Goal: Information Seeking & Learning: Learn about a topic

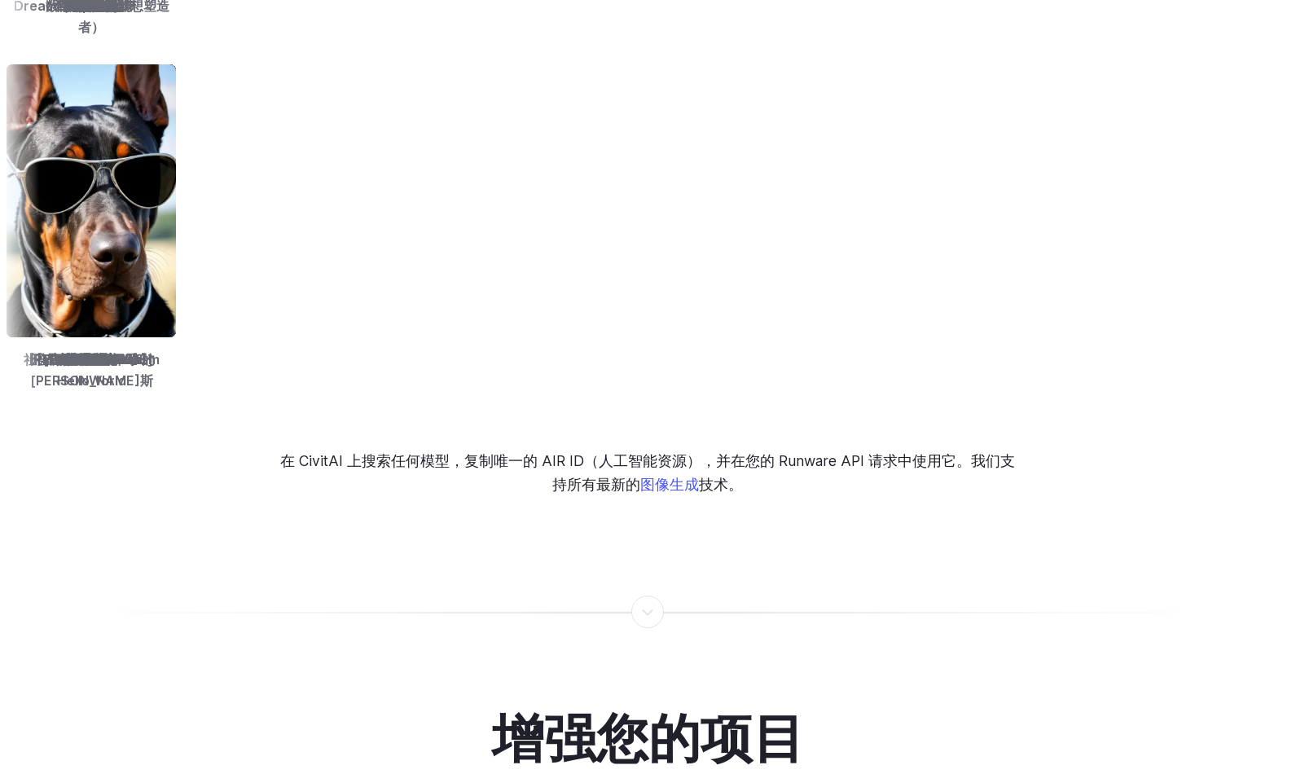
scroll to position [2362, 0]
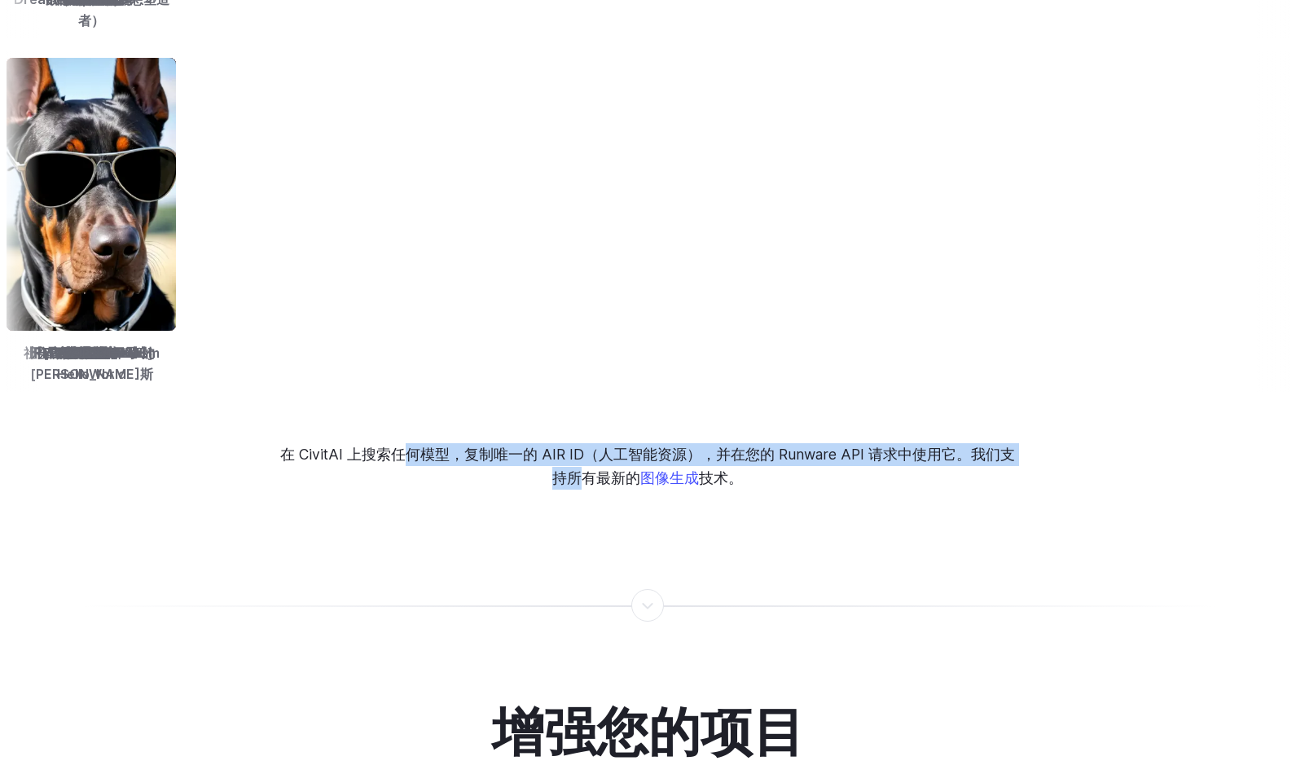
drag, startPoint x: 408, startPoint y: 437, endPoint x: 577, endPoint y: 463, distance: 170.5
click at [577, 463] on p "在 CivitAI 上搜索任何模型，复制唯一的 AIR ID（人工智能资源），并在您的 Runware API 请求中使用它。我们支持所有最新的 图像生成 技…" at bounding box center [648, 466] width 740 height 46
drag, startPoint x: 577, startPoint y: 463, endPoint x: 270, endPoint y: 468, distance: 306.3
click at [270, 468] on div "在 CivitAI 上搜索任何模型，复制唯一的 AIR ID（人工智能资源），并在您的 Runware API 请求中使用它。我们支持所有最新的 图像生成 技…" at bounding box center [648, 466] width 951 height 46
drag, startPoint x: 318, startPoint y: 434, endPoint x: 731, endPoint y: 462, distance: 413.9
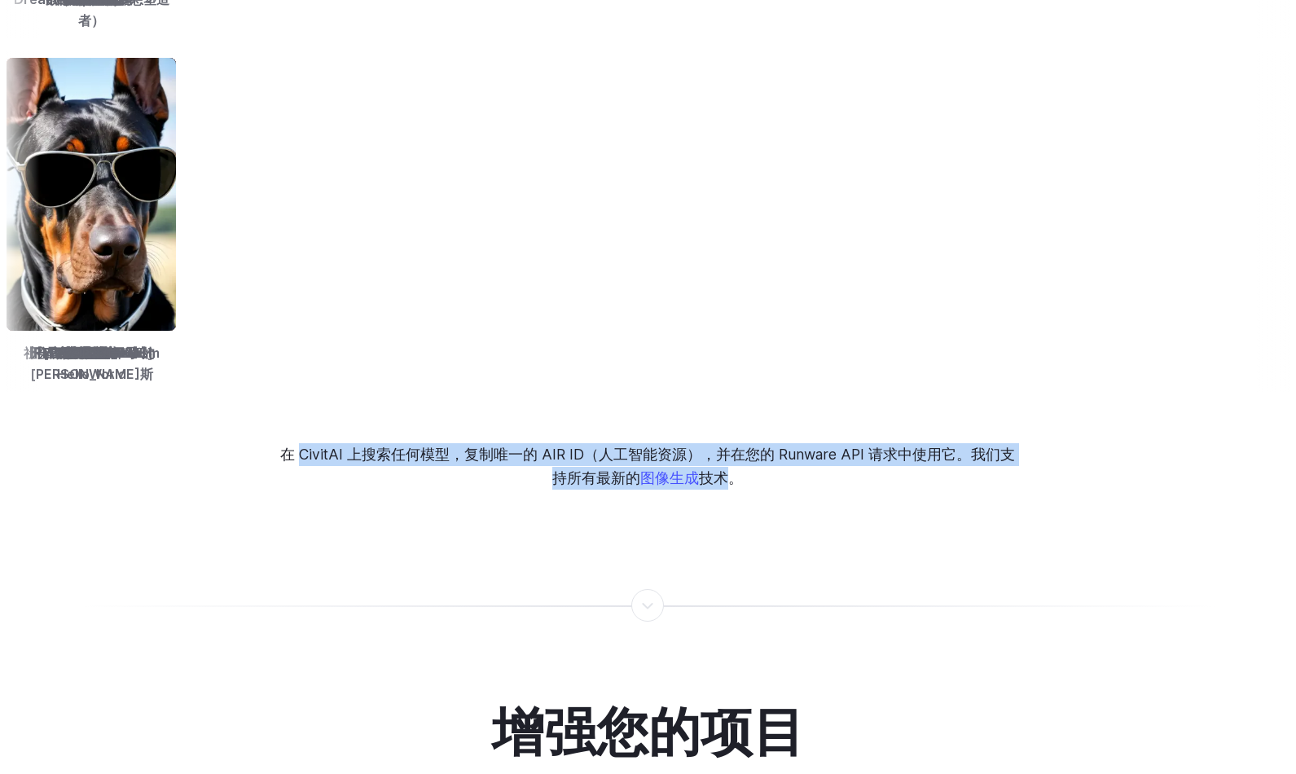
click at [731, 462] on p "在 CivitAI 上搜索任何模型，复制唯一的 AIR ID（人工智能资源），并在您的 Runware API 请求中使用它。我们支持所有最新的 图像生成 技…" at bounding box center [648, 466] width 740 height 46
click at [452, 447] on p "在 CivitAI 上搜索任何模型，复制唯一的 AIR ID（人工智能资源），并在您的 Runware API 请求中使用它。我们支持所有最新的 图像生成 技…" at bounding box center [648, 466] width 740 height 46
drag, startPoint x: 455, startPoint y: 436, endPoint x: 726, endPoint y: 464, distance: 272.7
click at [726, 464] on p "在 CivitAI 上搜索任何模型，复制唯一的 AIR ID（人工智能资源），并在您的 Runware API 请求中使用它。我们支持所有最新的 图像生成 技…" at bounding box center [648, 466] width 740 height 46
drag, startPoint x: 726, startPoint y: 464, endPoint x: 455, endPoint y: 416, distance: 275.5
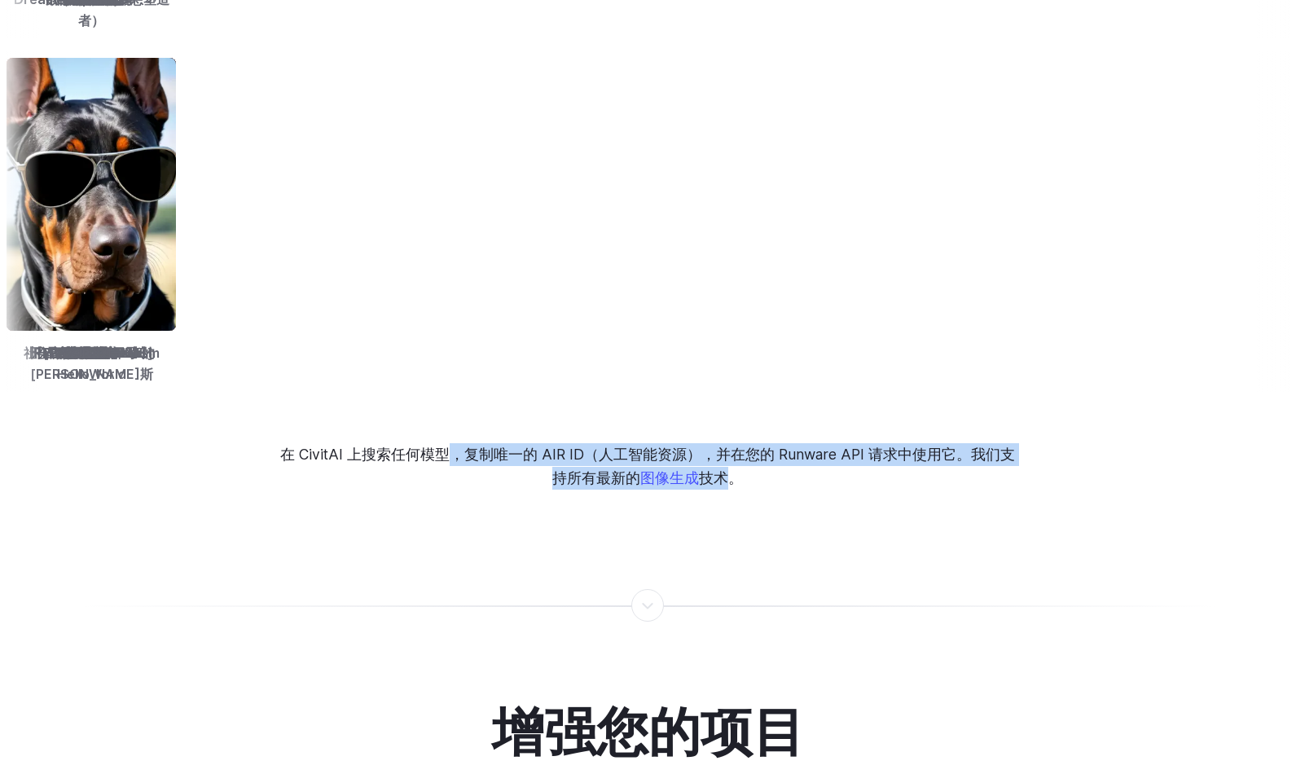
drag, startPoint x: 538, startPoint y: 441, endPoint x: 790, endPoint y: 447, distance: 251.8
click at [790, 447] on p "在 CivitAI 上搜索任何模型，复制唯一的 AIR ID（人工智能资源），并在您的 Runware API 请求中使用它。我们支持所有最新的 图像生成 技…" at bounding box center [648, 466] width 740 height 46
drag, startPoint x: 790, startPoint y: 447, endPoint x: 779, endPoint y: 466, distance: 21.9
click at [779, 466] on p "在 CivitAI 上搜索任何模型，复制唯一的 AIR ID（人工智能资源），并在您的 Runware API 请求中使用它。我们支持所有最新的 图像生成 技…" at bounding box center [648, 466] width 740 height 46
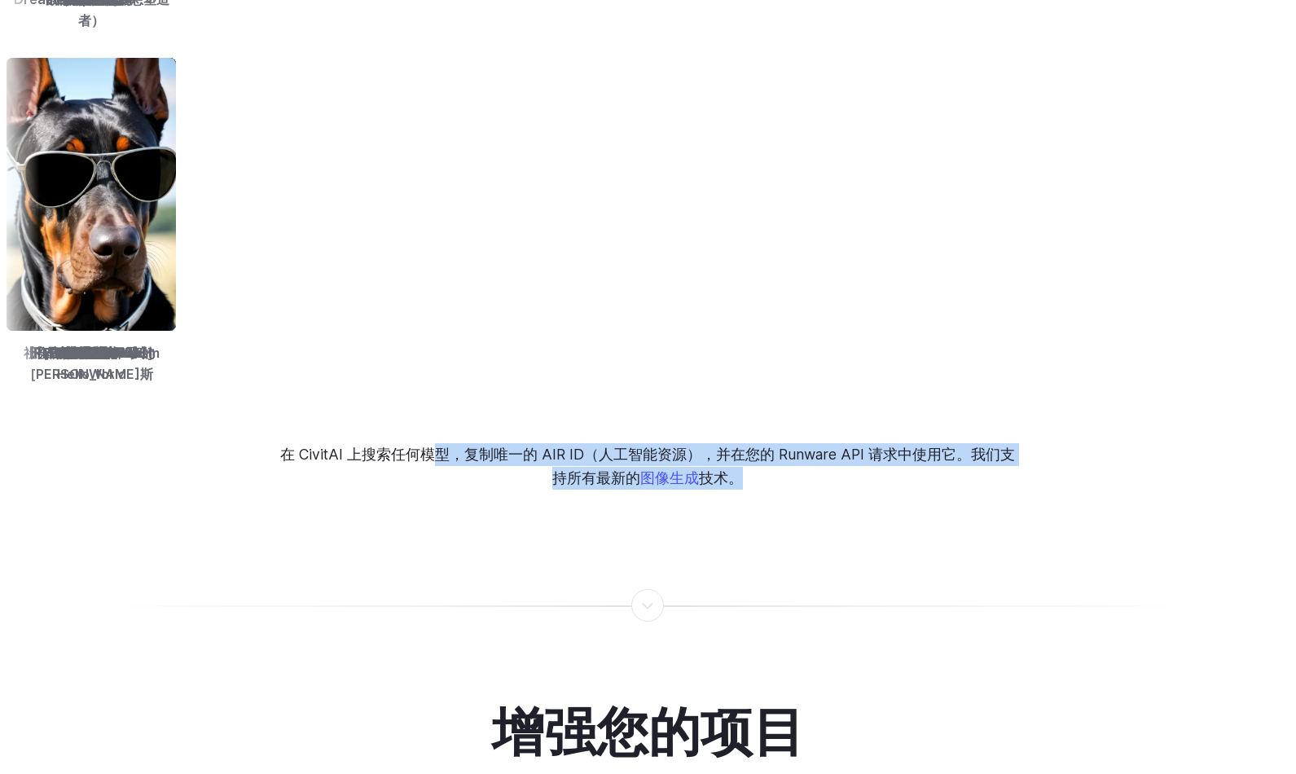
drag, startPoint x: 832, startPoint y: 507, endPoint x: 417, endPoint y: 405, distance: 426.9
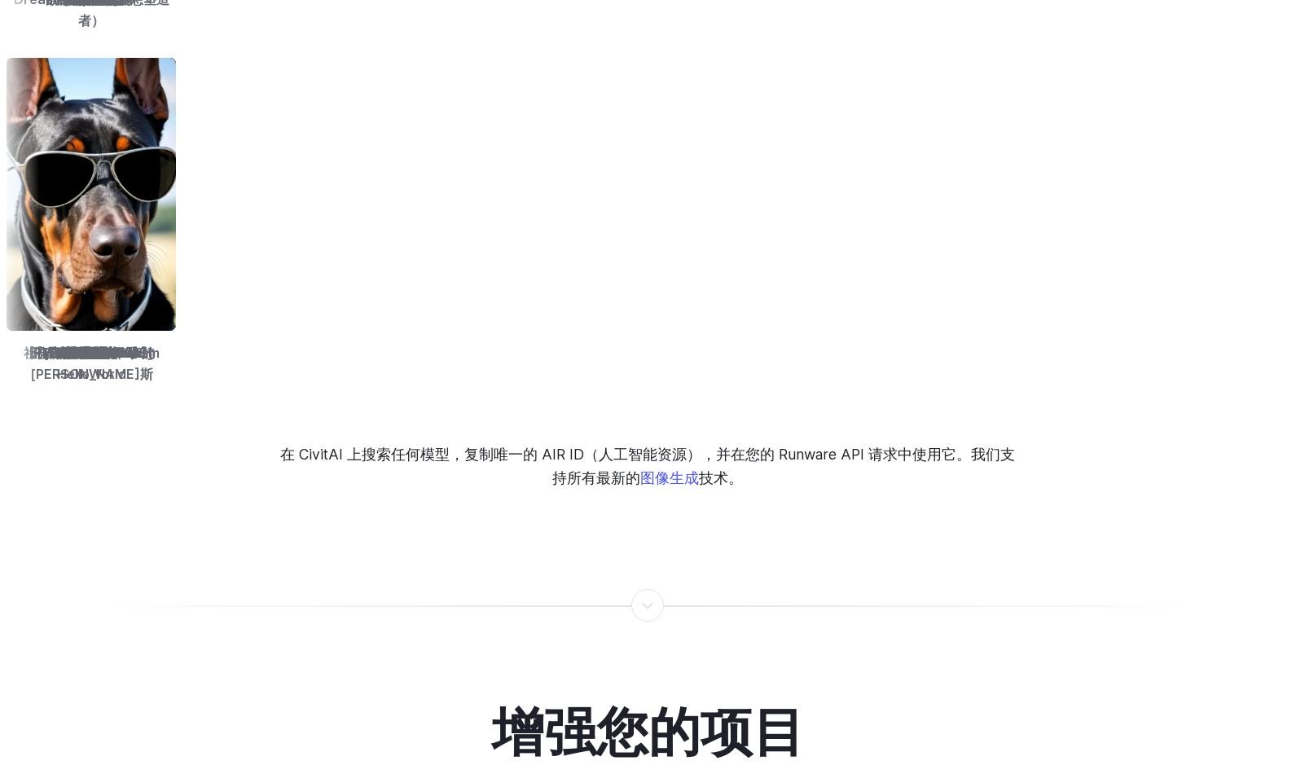
drag, startPoint x: 417, startPoint y: 405, endPoint x: 402, endPoint y: 405, distance: 15.5
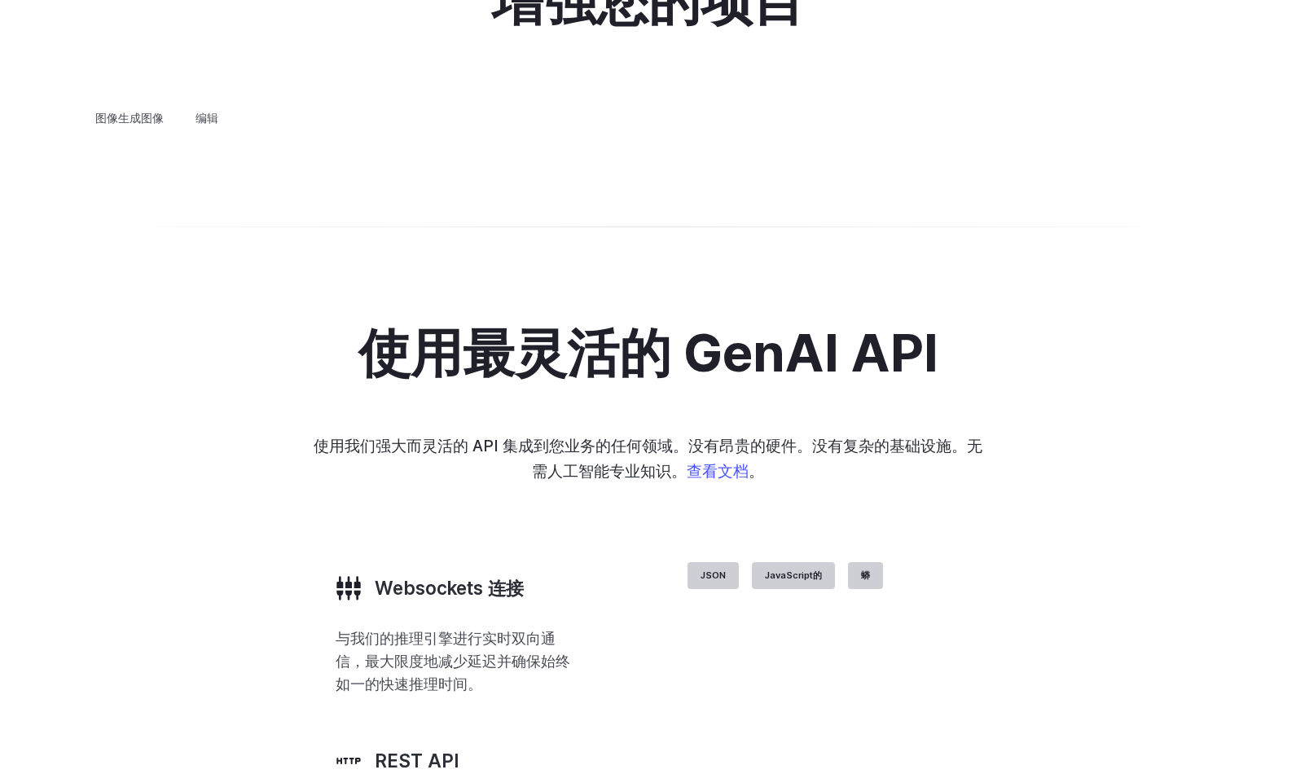
scroll to position [3095, 0]
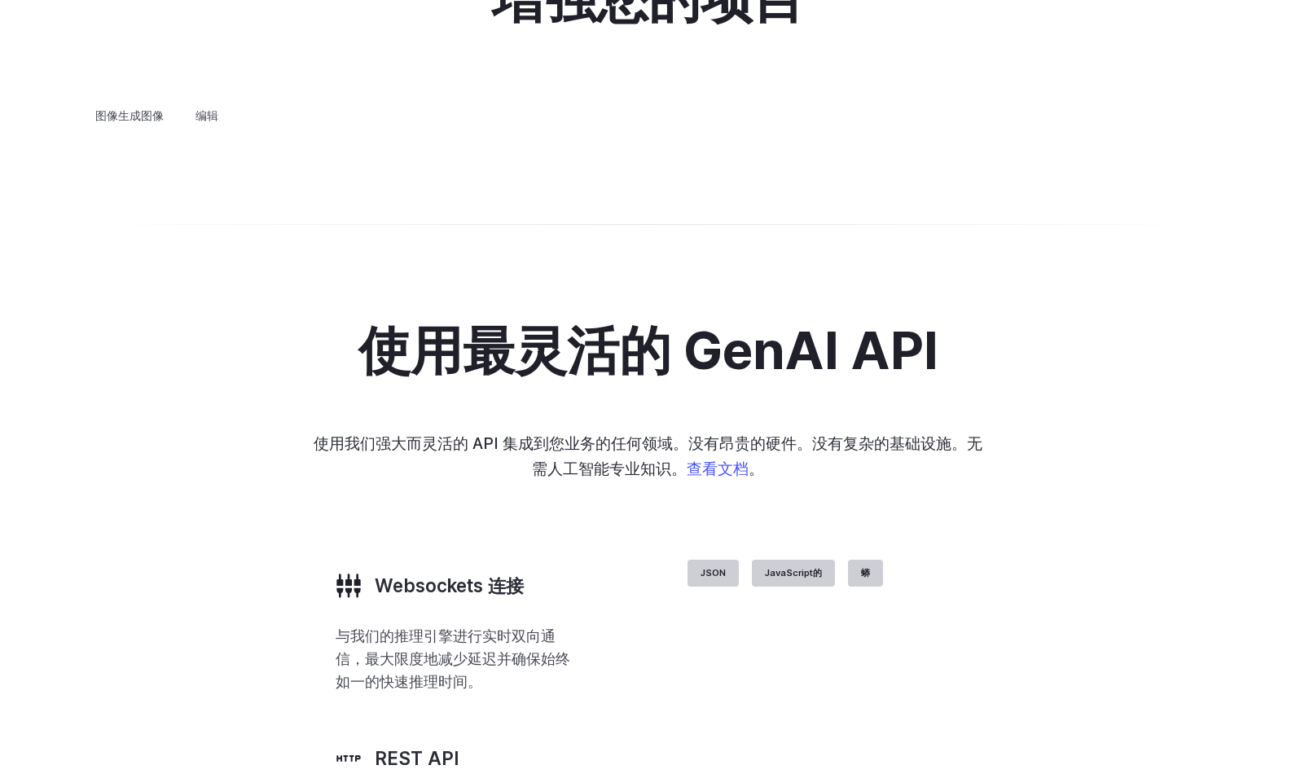
click at [0, 0] on button "转到 1 之 4" at bounding box center [0, 0] width 0 height 0
click at [0, 0] on button "转到 2 之 4" at bounding box center [0, 0] width 0 height 0
click at [0, 0] on div at bounding box center [0, 0] width 0 height 0
click at [0, 0] on button "转到 3 之 4" at bounding box center [0, 0] width 0 height 0
click at [0, 0] on button "转到 4 之 4" at bounding box center [0, 0] width 0 height 0
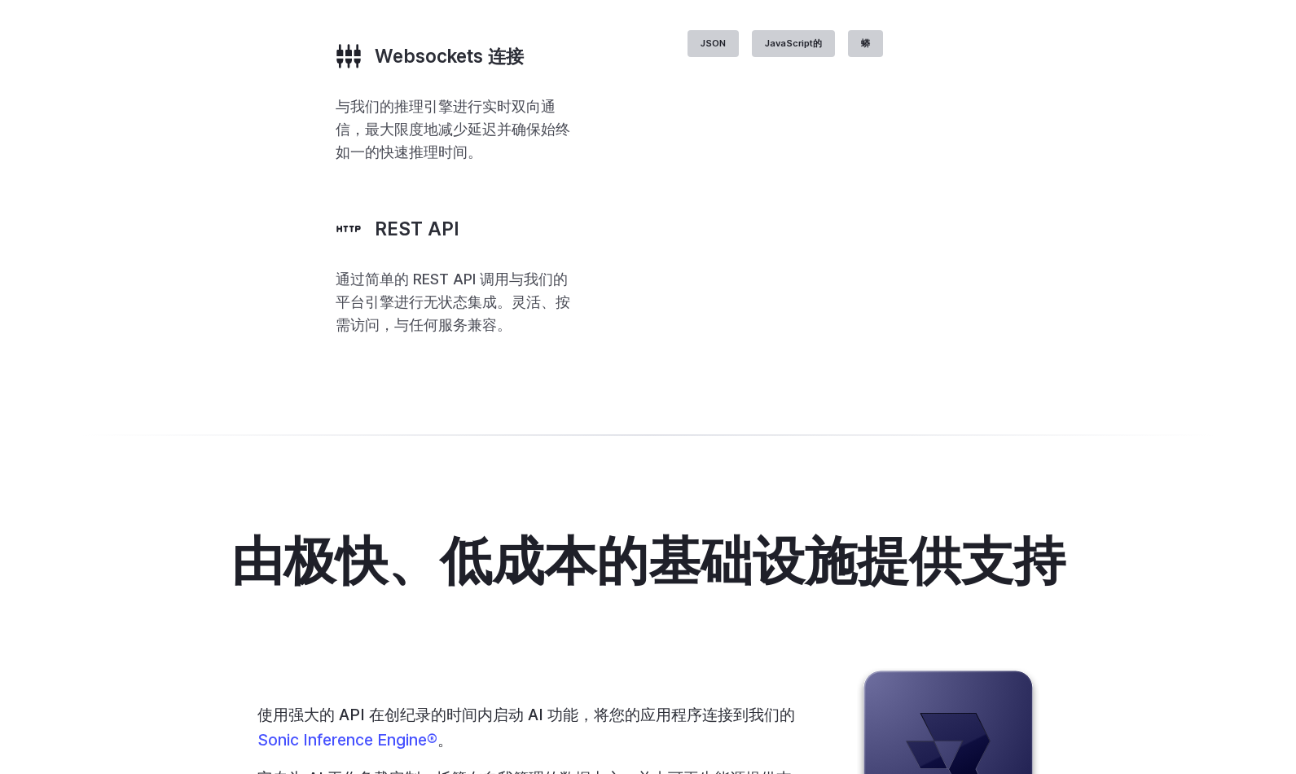
scroll to position [3666, 0]
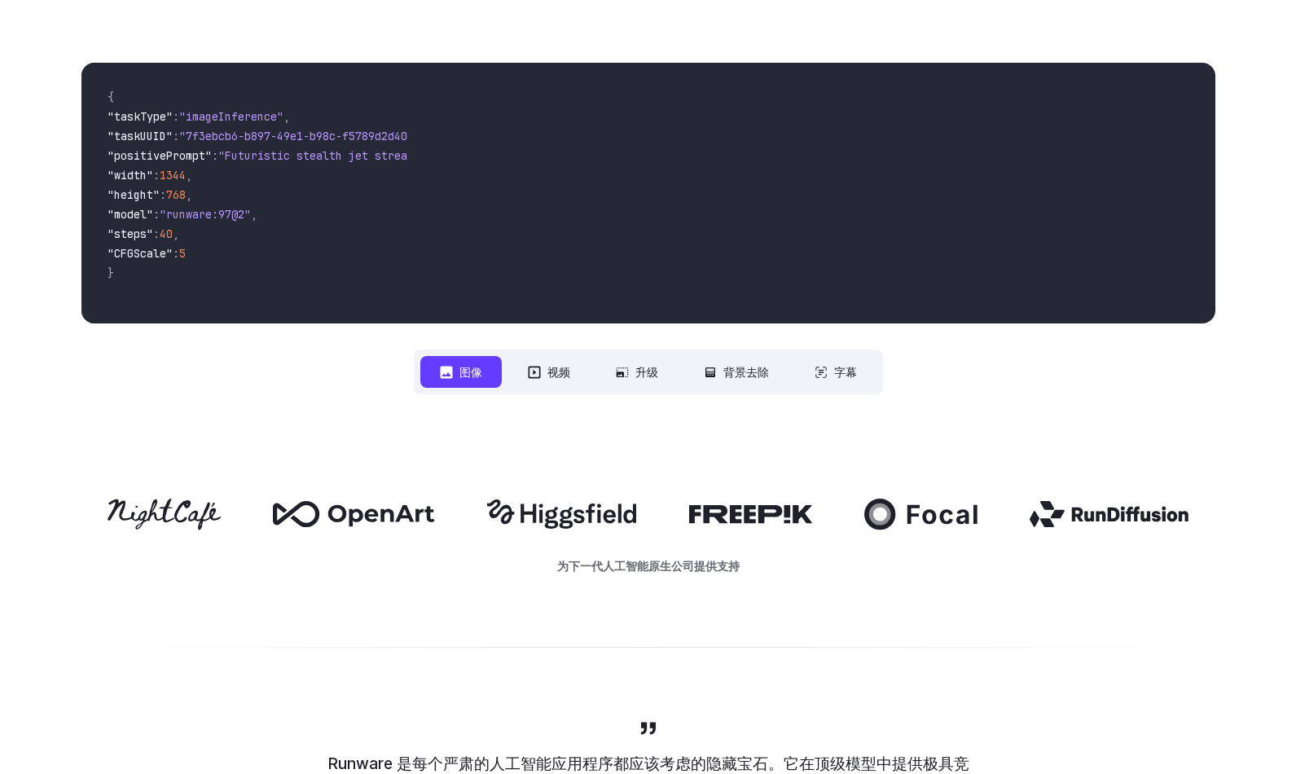
scroll to position [0, 0]
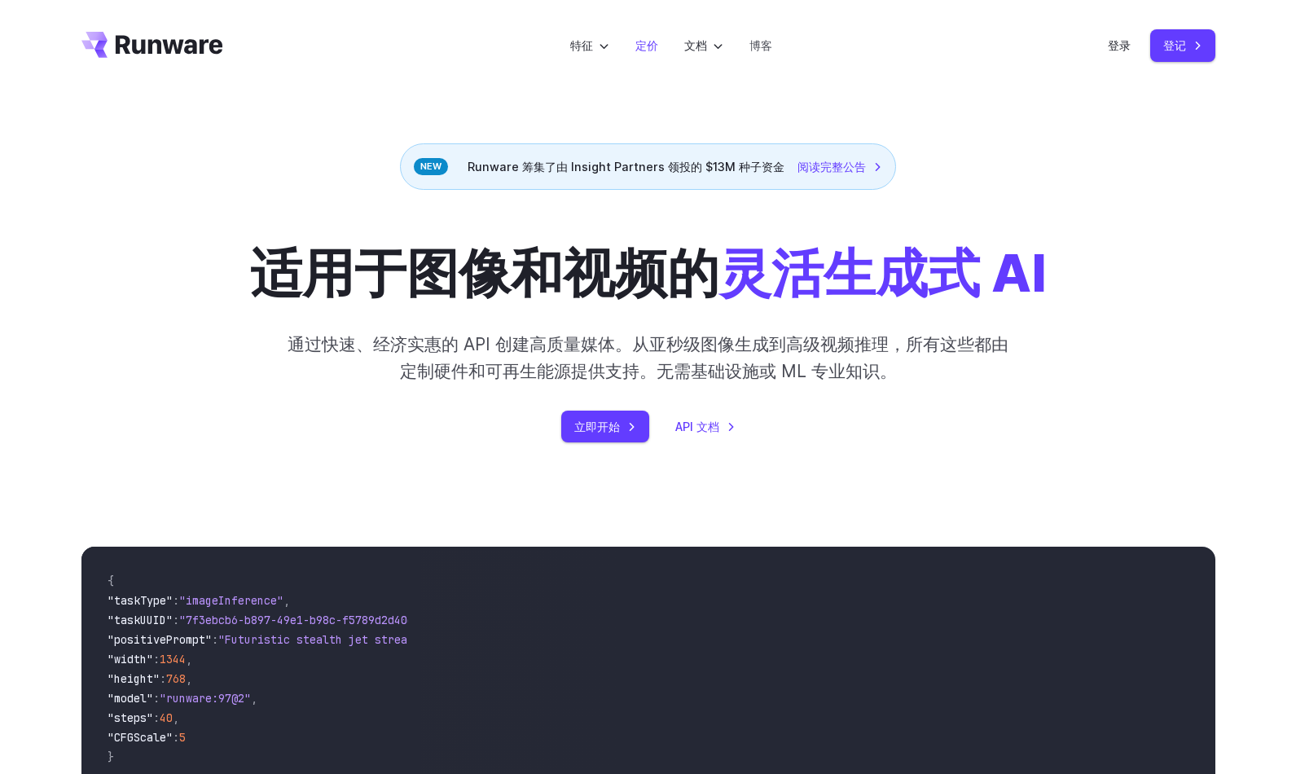
click at [640, 53] on link "定价" at bounding box center [646, 45] width 23 height 19
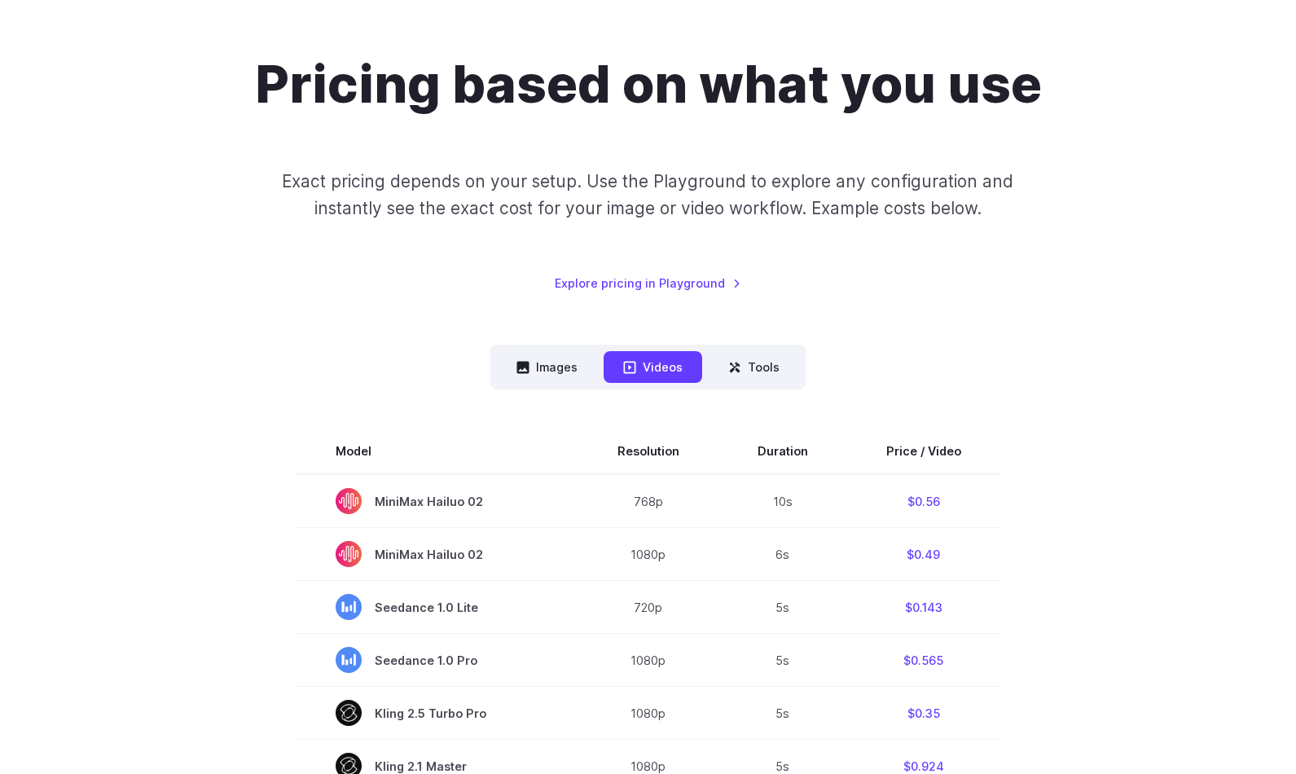
scroll to position [163, 0]
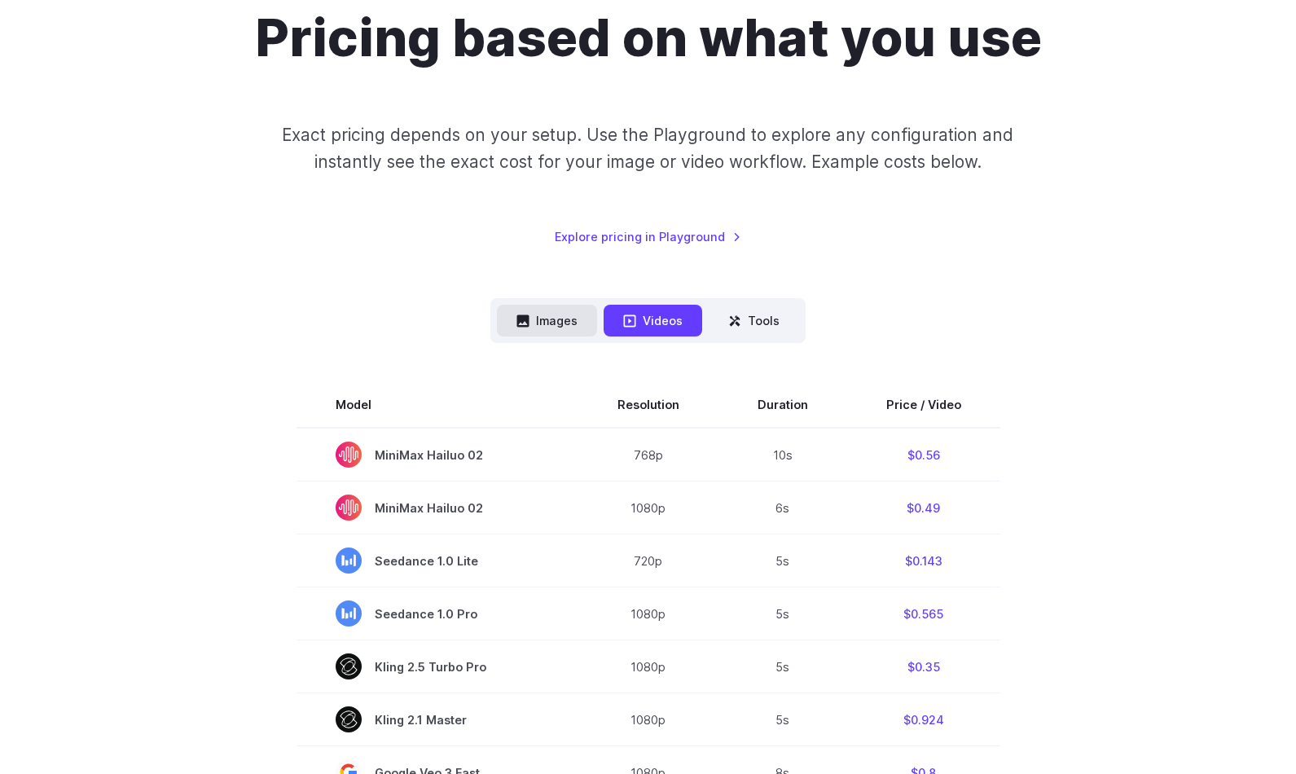
drag, startPoint x: 279, startPoint y: 336, endPoint x: 512, endPoint y: 310, distance: 234.3
click at [512, 310] on button "Images" at bounding box center [547, 321] width 100 height 32
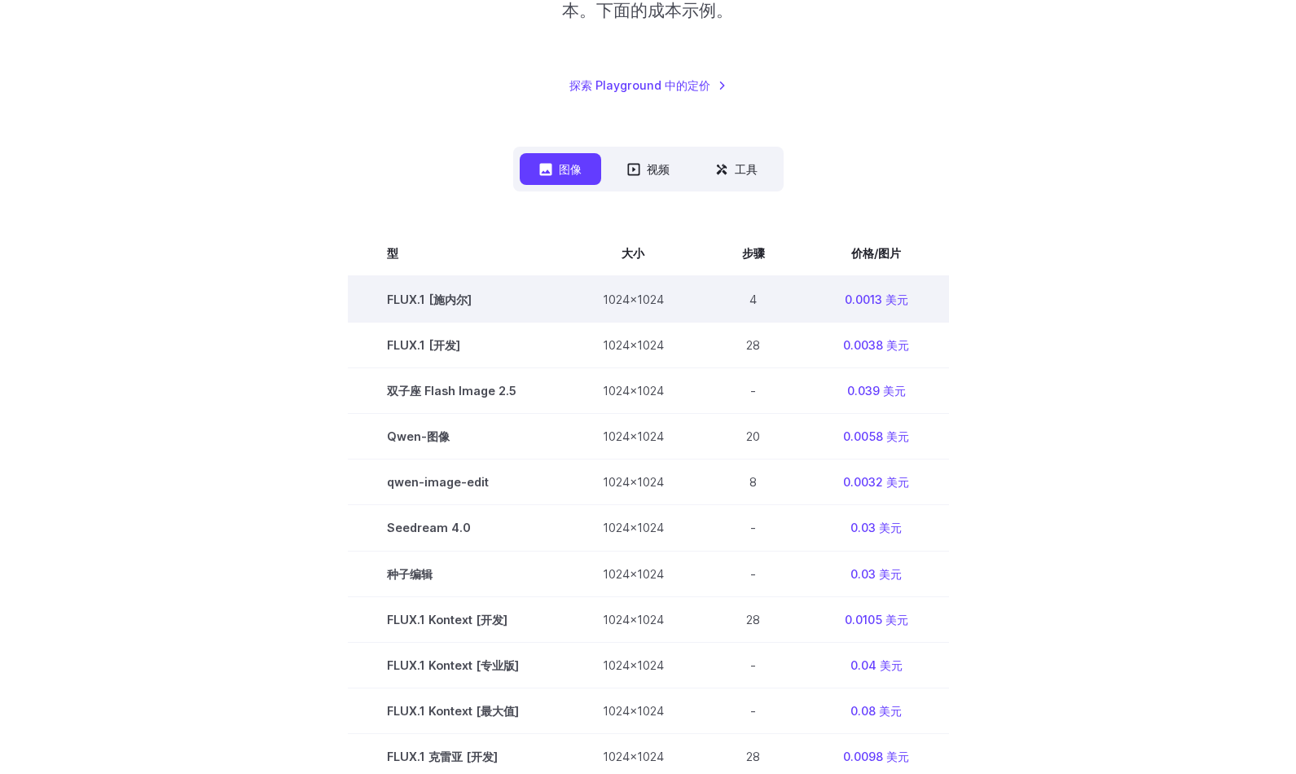
scroll to position [326, 0]
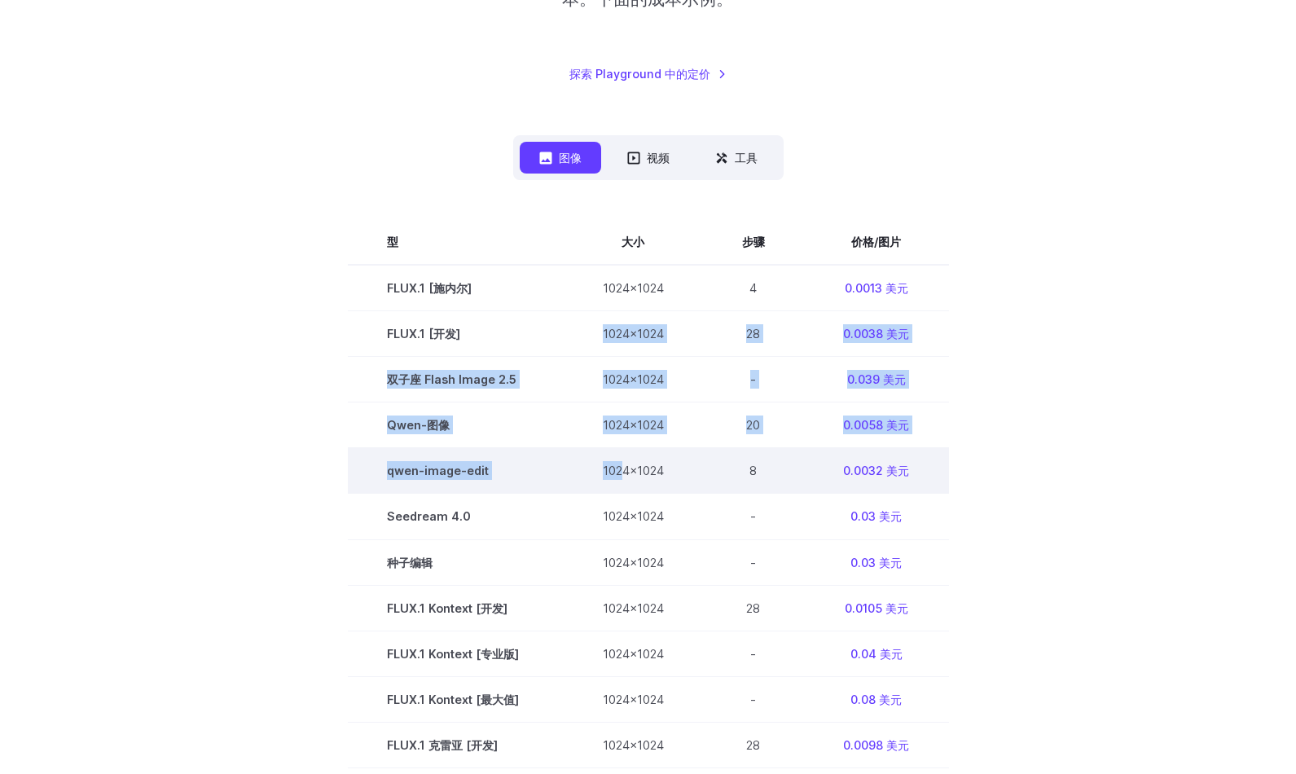
drag, startPoint x: 554, startPoint y: 313, endPoint x: 622, endPoint y: 479, distance: 179.4
click at [622, 479] on tbody "型 大小 步骤 价格/图片 FLUX.1 [施内尔] 1024x1024 4 0.0013 美元 FLUX.1 [开发] 1024x1024 28 0.003…" at bounding box center [648, 698] width 601 height 959
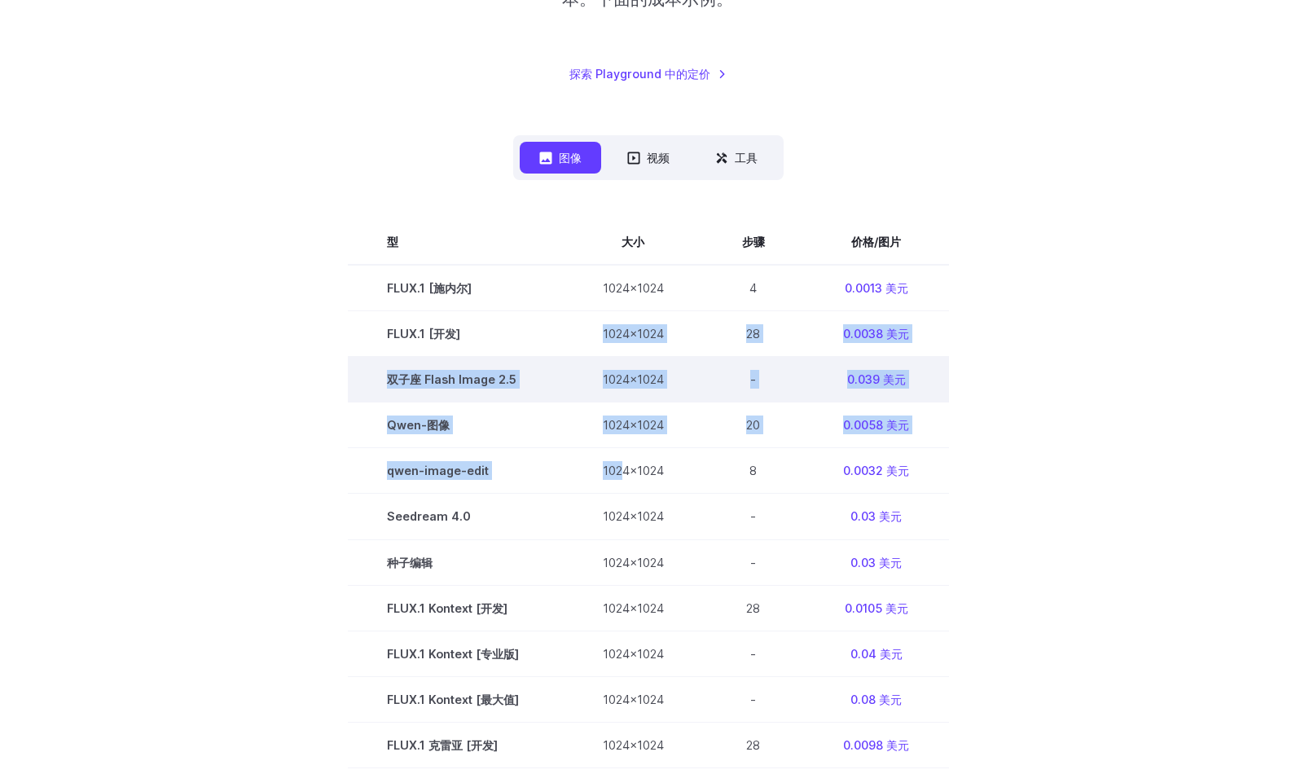
click at [469, 394] on td "双子座 Flash Image 2.5" at bounding box center [456, 380] width 216 height 46
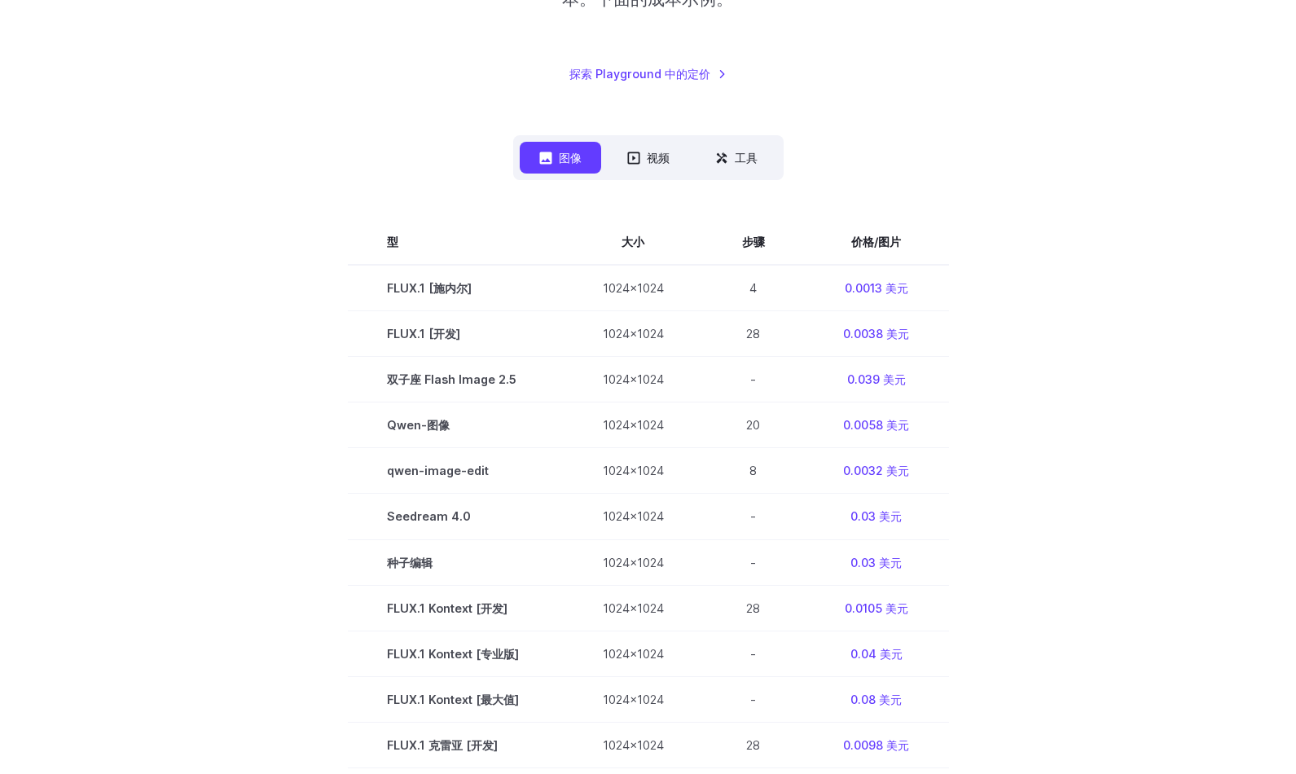
click at [1058, 290] on section "型 大小 步骤 价格/图片 FLUX.1 [施内尔] 1024x1024 4 0.0013 美元 FLUX.1 [开发] 1024x1024 28 0.003…" at bounding box center [648, 698] width 1134 height 959
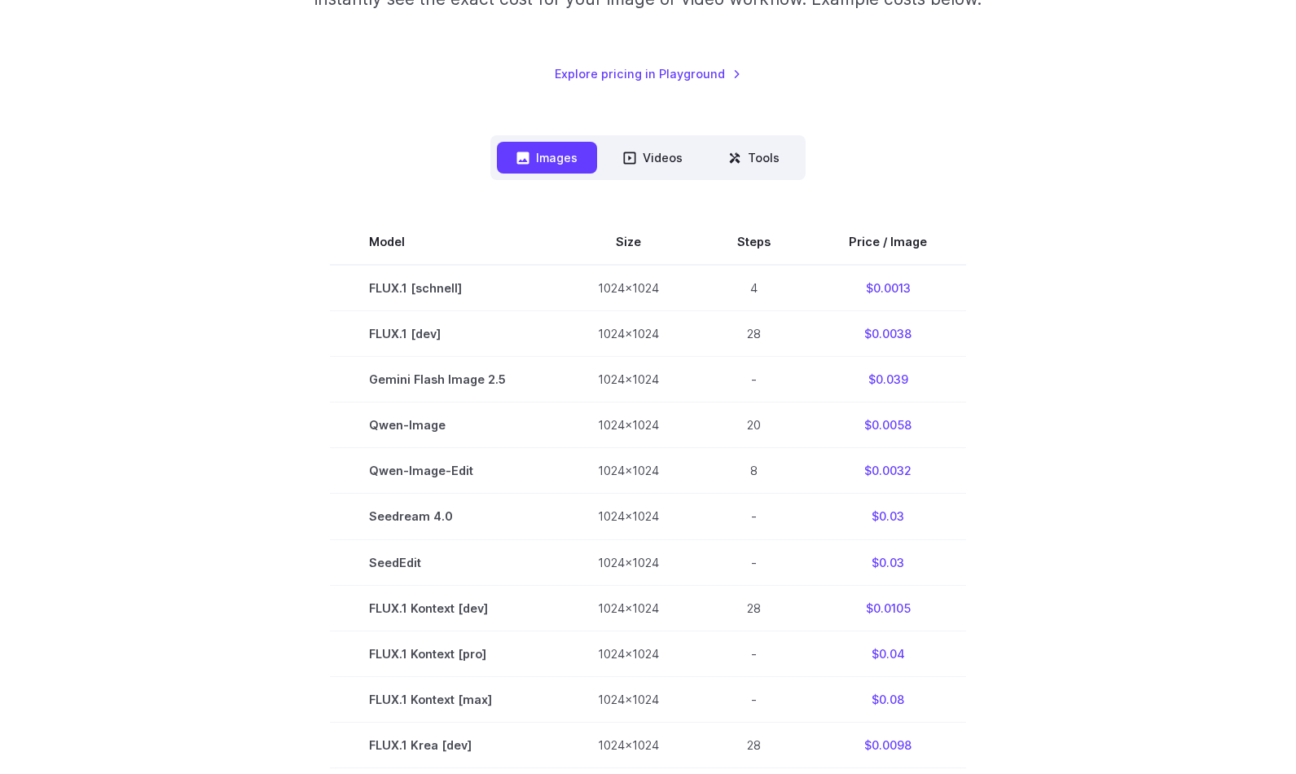
click at [998, 299] on section "Model Size Steps Price / Image FLUX.1 [schnell] 1024x1024 4 $0.0013 FLUX.1 [dev…" at bounding box center [648, 698] width 1134 height 959
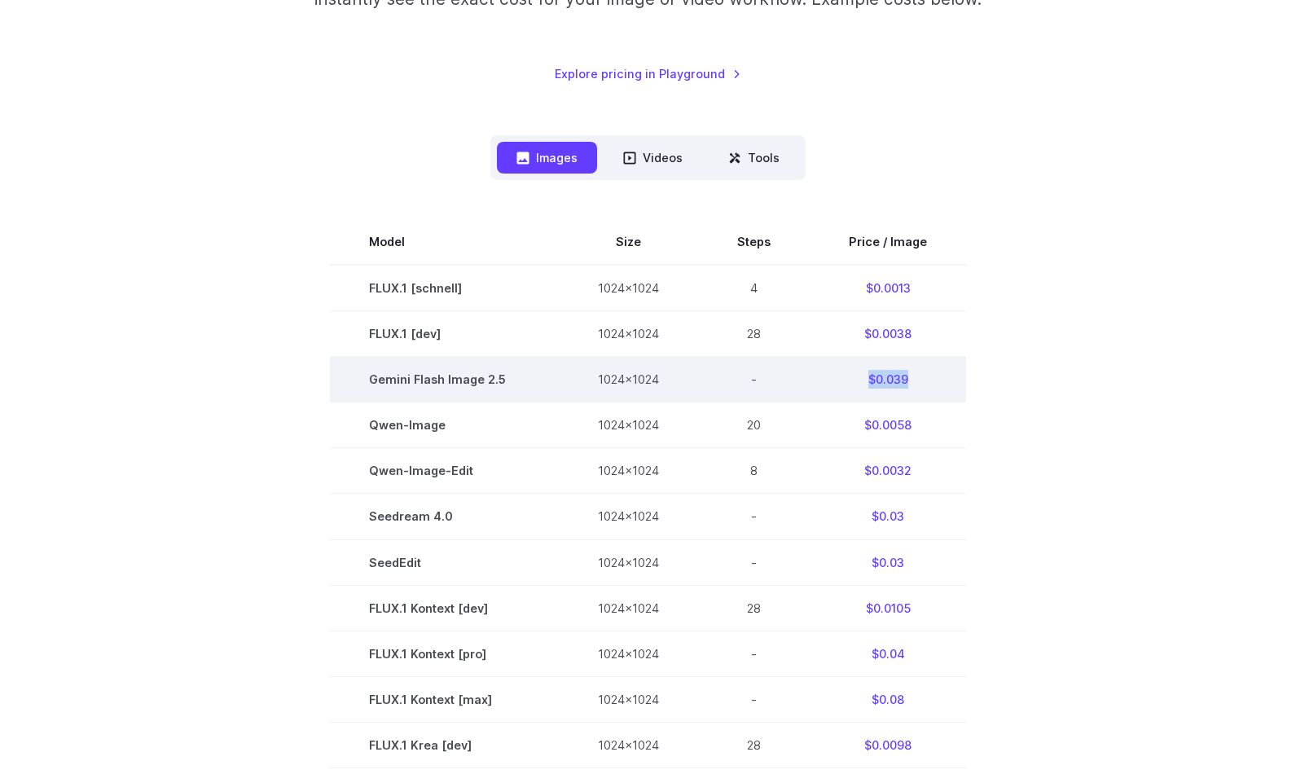
drag, startPoint x: 937, startPoint y: 379, endPoint x: 853, endPoint y: 380, distance: 83.9
click at [853, 380] on td "$0.039" at bounding box center [888, 380] width 156 height 46
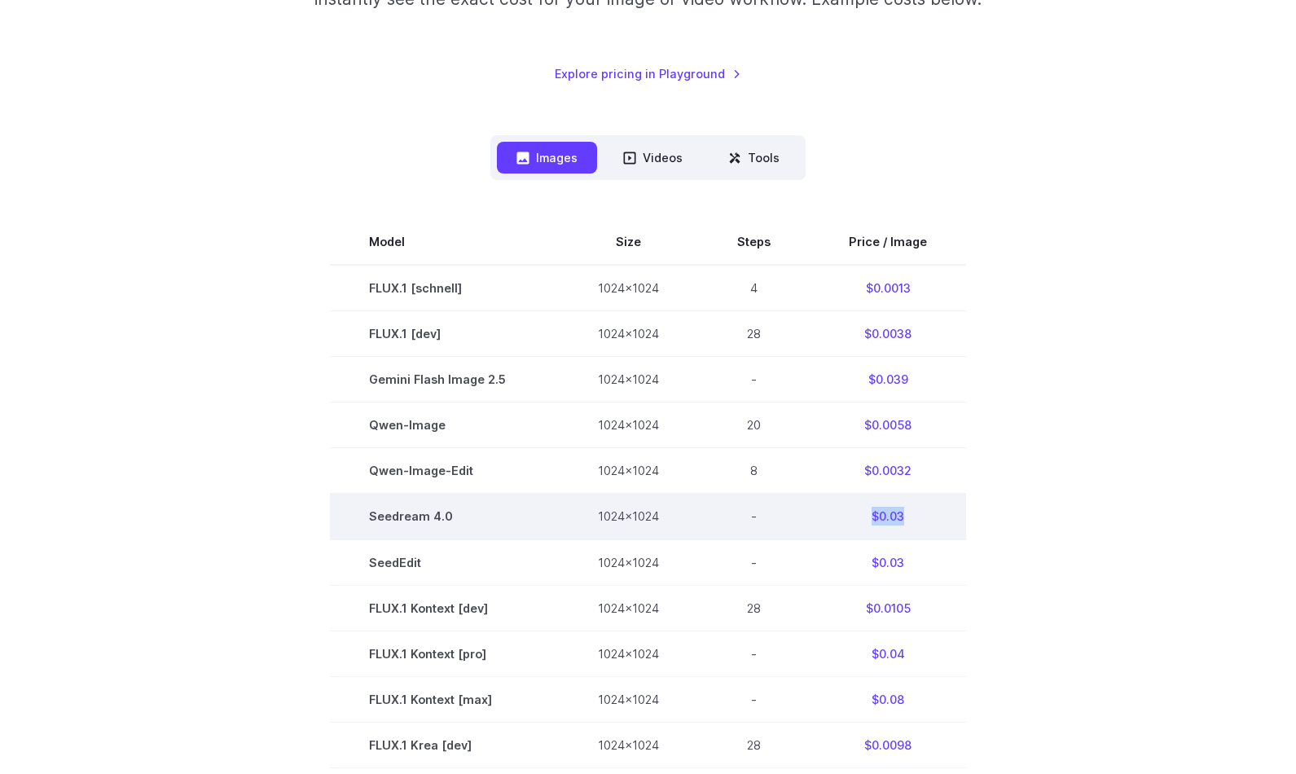
drag, startPoint x: 914, startPoint y: 521, endPoint x: 853, endPoint y: 519, distance: 61.1
click at [853, 519] on td "$0.03" at bounding box center [888, 517] width 156 height 46
click at [398, 508] on td "Seedream 4.0" at bounding box center [444, 517] width 229 height 46
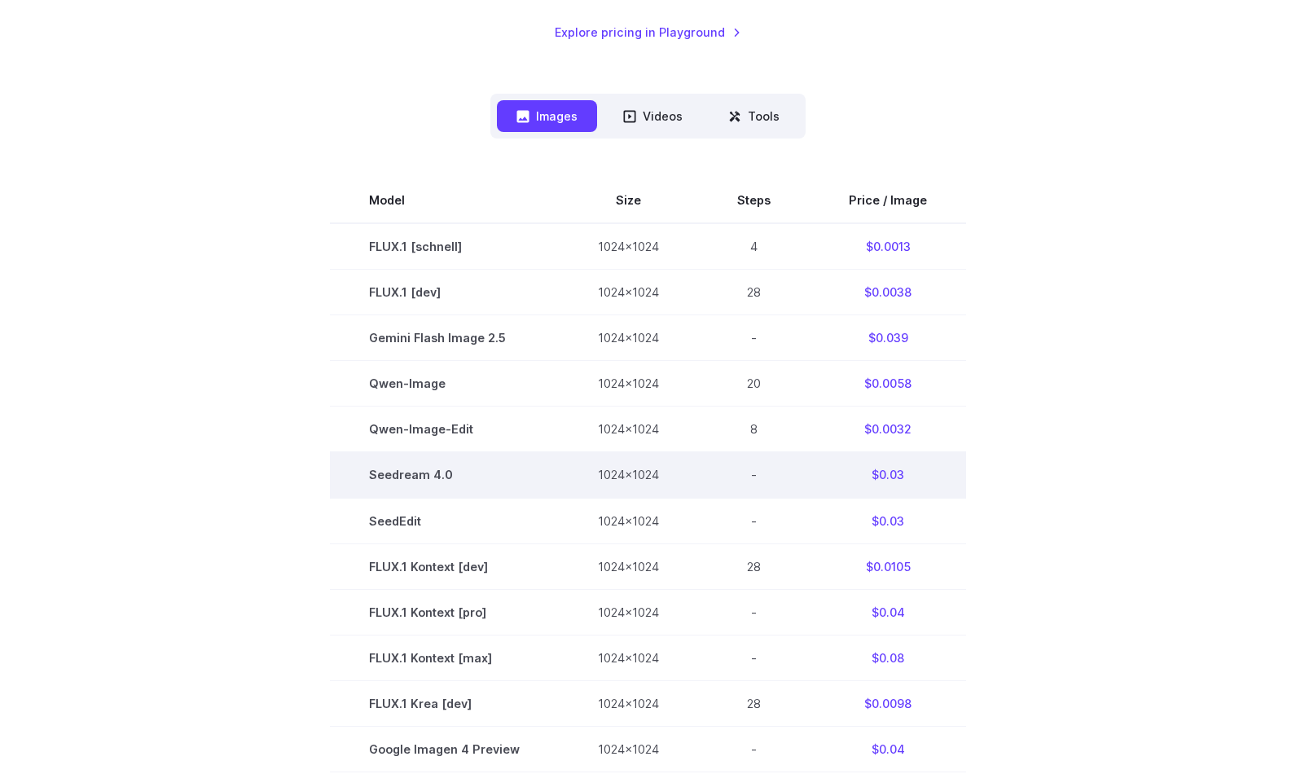
scroll to position [407, 0]
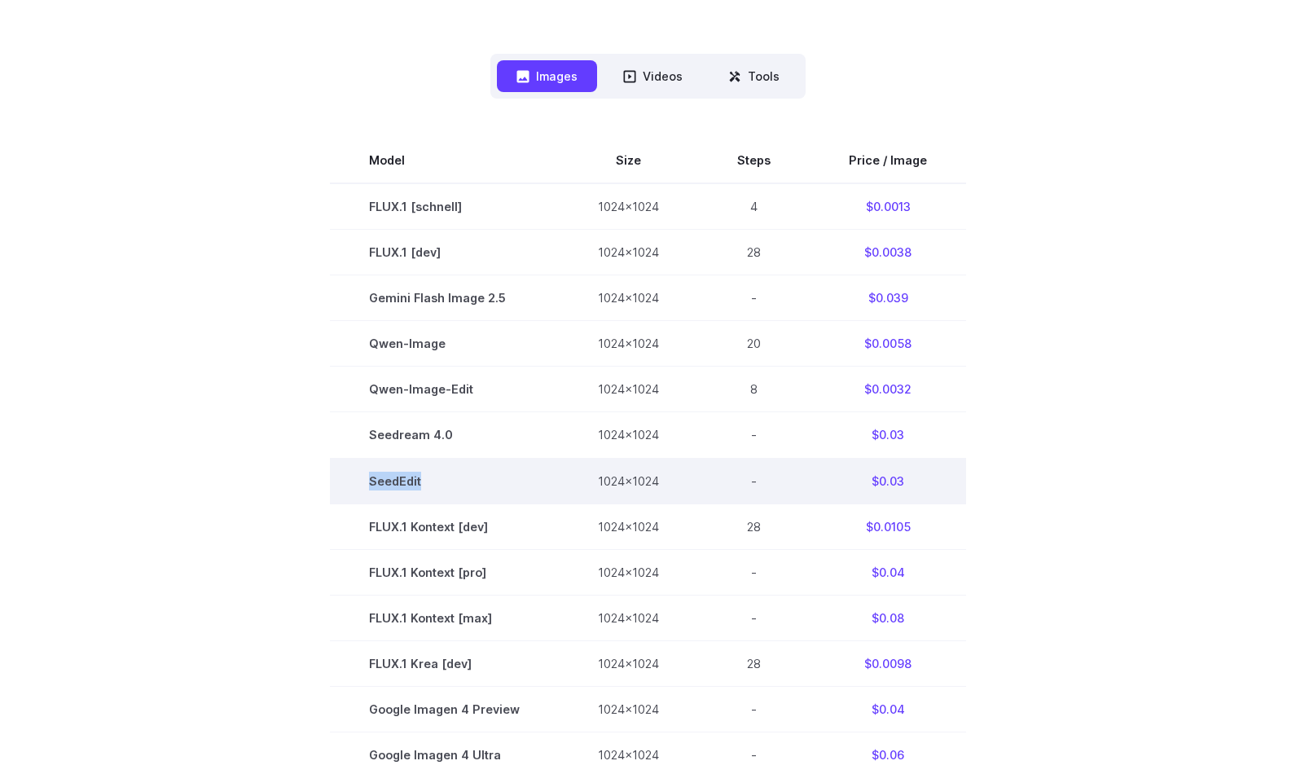
drag, startPoint x: 377, startPoint y: 485, endPoint x: 480, endPoint y: 486, distance: 102.6
click at [480, 486] on td "SeedEdit" at bounding box center [444, 481] width 229 height 46
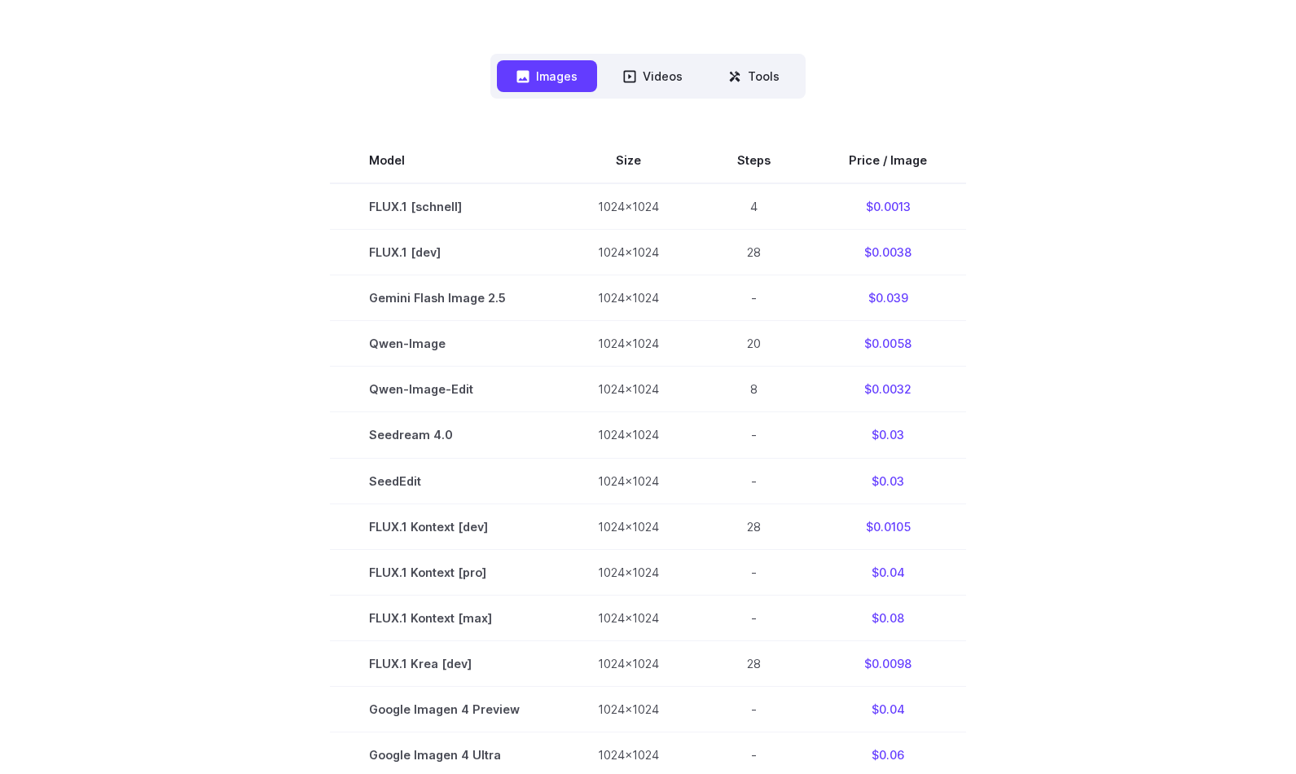
drag, startPoint x: 480, startPoint y: 486, endPoint x: 324, endPoint y: 485, distance: 155.6
click at [324, 485] on section "Model Size Steps Price / Image FLUX.1 [schnell] 1024x1024 4 $0.0013 FLUX.1 [dev…" at bounding box center [648, 617] width 1134 height 959
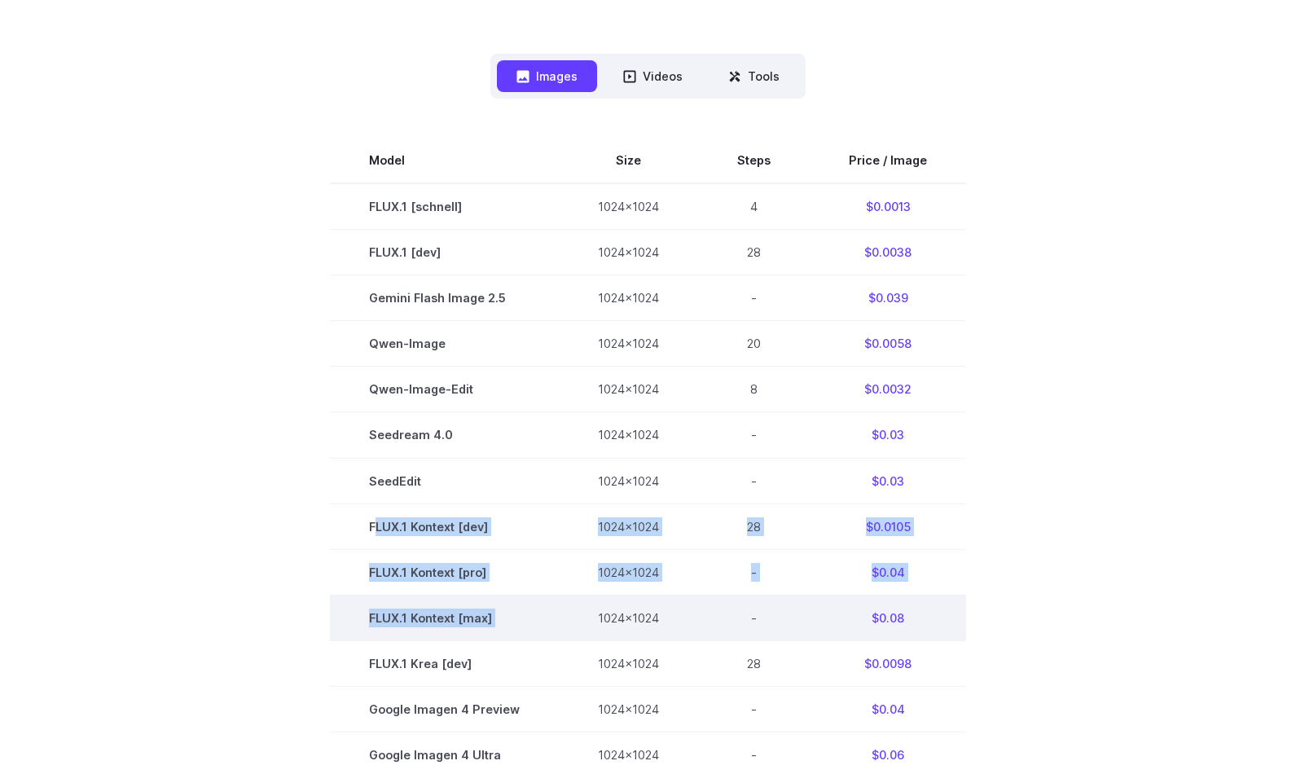
drag, startPoint x: 394, startPoint y: 521, endPoint x: 573, endPoint y: 624, distance: 206.9
click at [573, 624] on tbody "Model Size Steps Price / Image FLUX.1 [schnell] 1024x1024 4 $0.0013 FLUX.1 [dev…" at bounding box center [648, 617] width 636 height 959
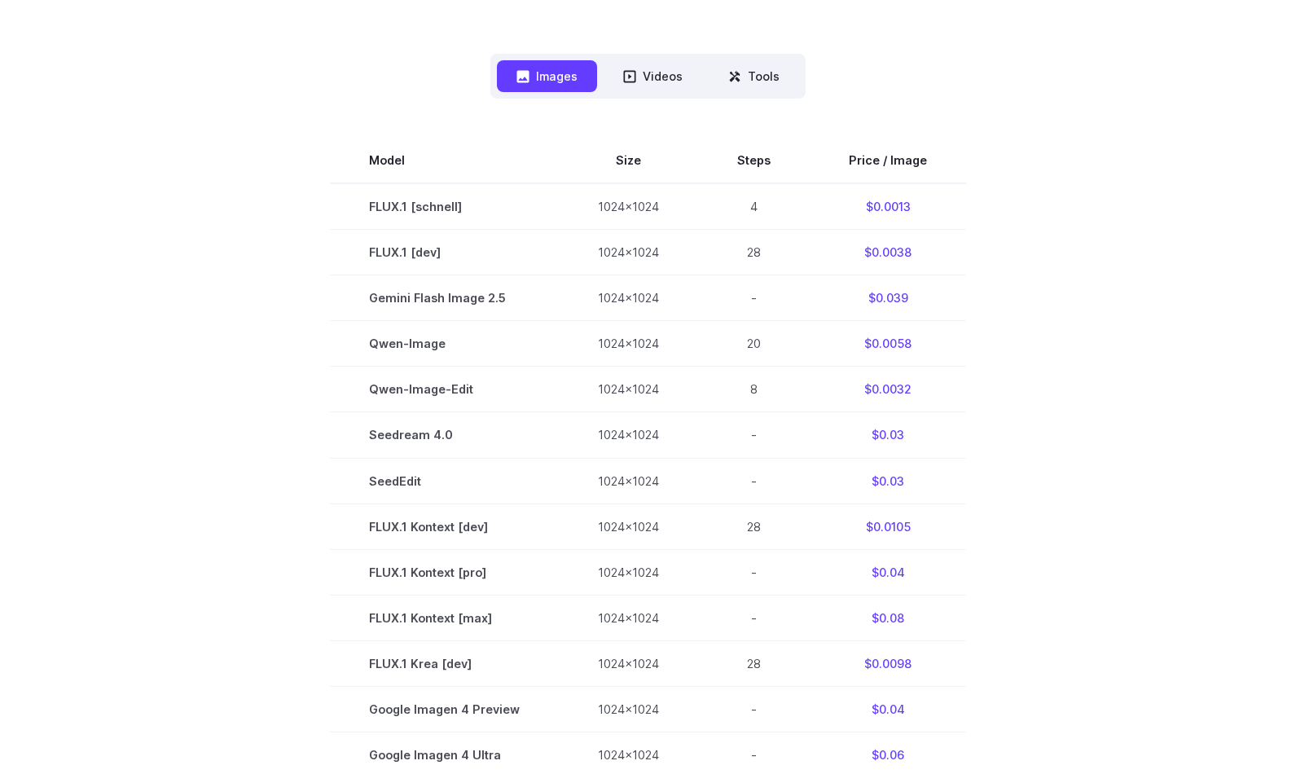
click at [208, 566] on section "Model Size Steps Price / Image FLUX.1 [schnell] 1024x1024 4 $0.0013 FLUX.1 [dev…" at bounding box center [648, 617] width 1134 height 959
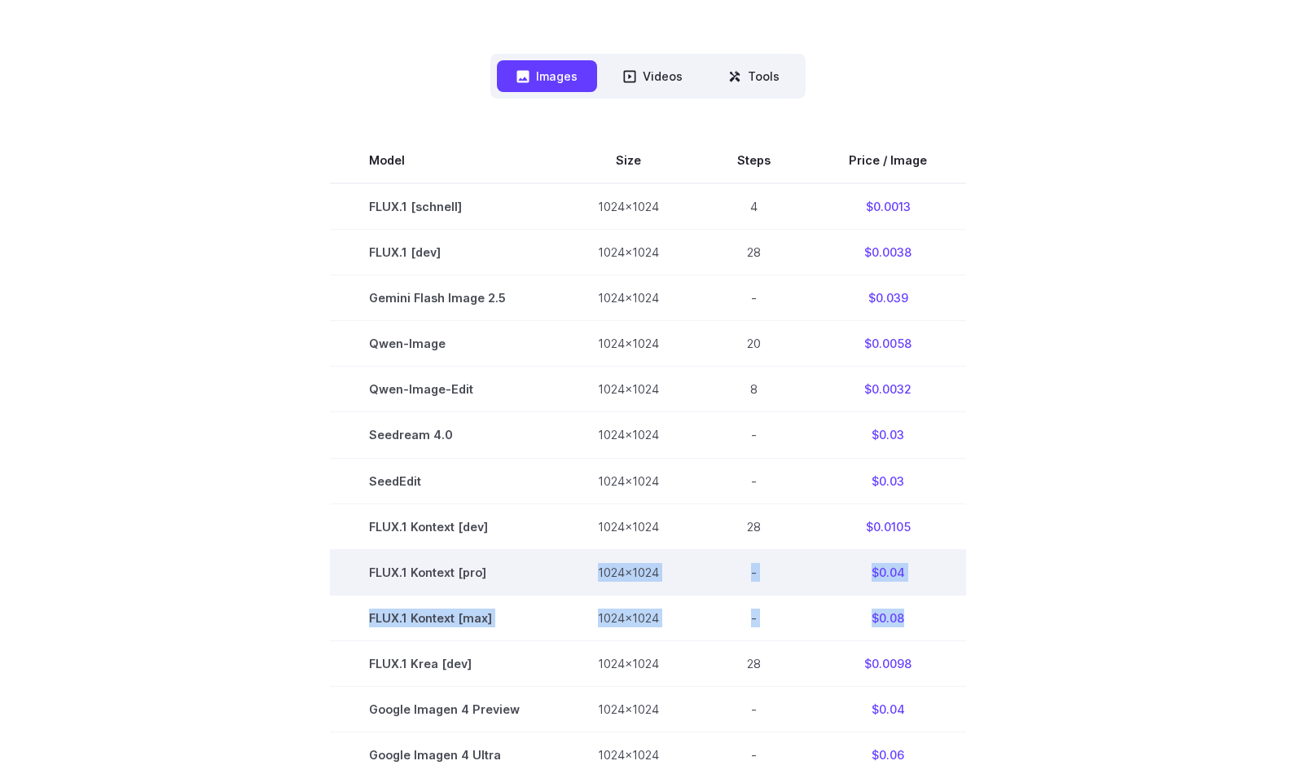
drag, startPoint x: 846, startPoint y: 582, endPoint x: 586, endPoint y: 565, distance: 260.4
click at [586, 565] on tbody "Model Size Steps Price / Image FLUX.1 [schnell] 1024x1024 4 $0.0013 FLUX.1 [dev…" at bounding box center [648, 617] width 636 height 959
drag, startPoint x: 586, startPoint y: 565, endPoint x: 431, endPoint y: 573, distance: 155.0
click at [431, 573] on td "FLUX.1 Kontext [pro]" at bounding box center [444, 572] width 229 height 46
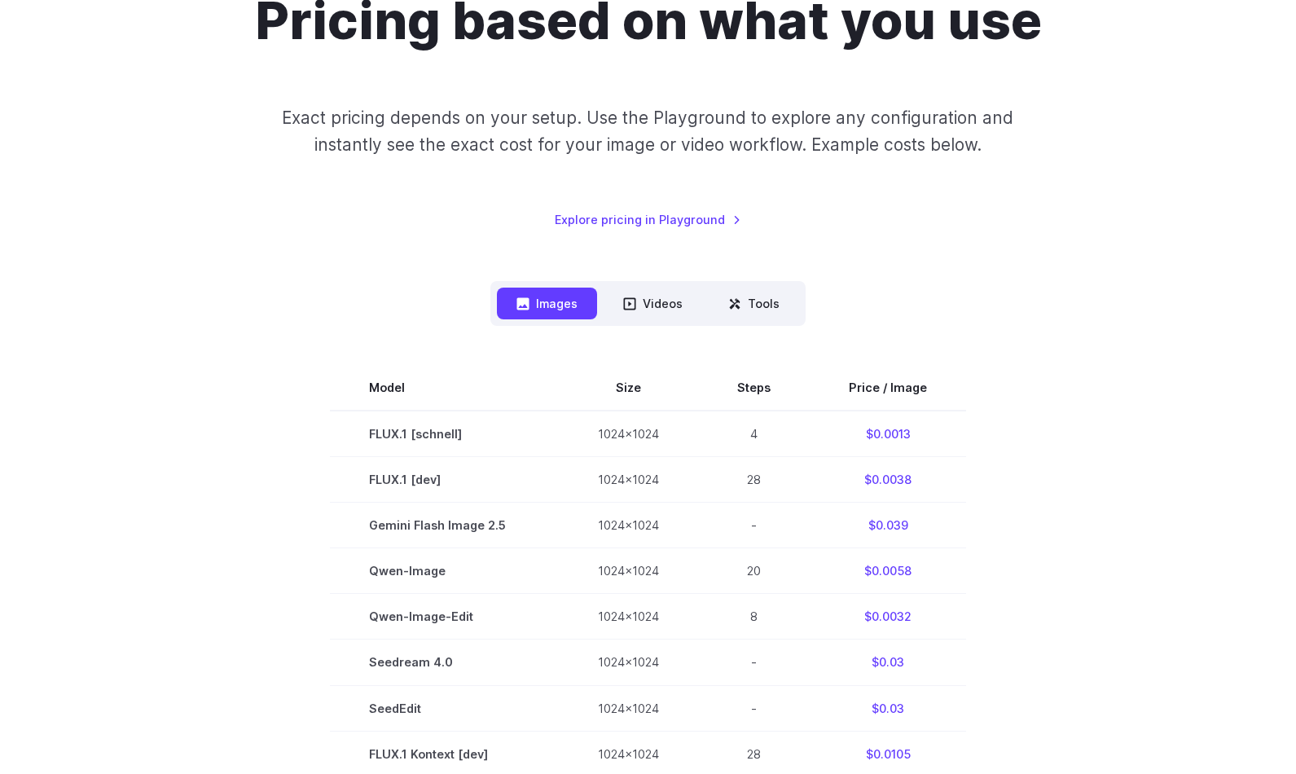
scroll to position [163, 0]
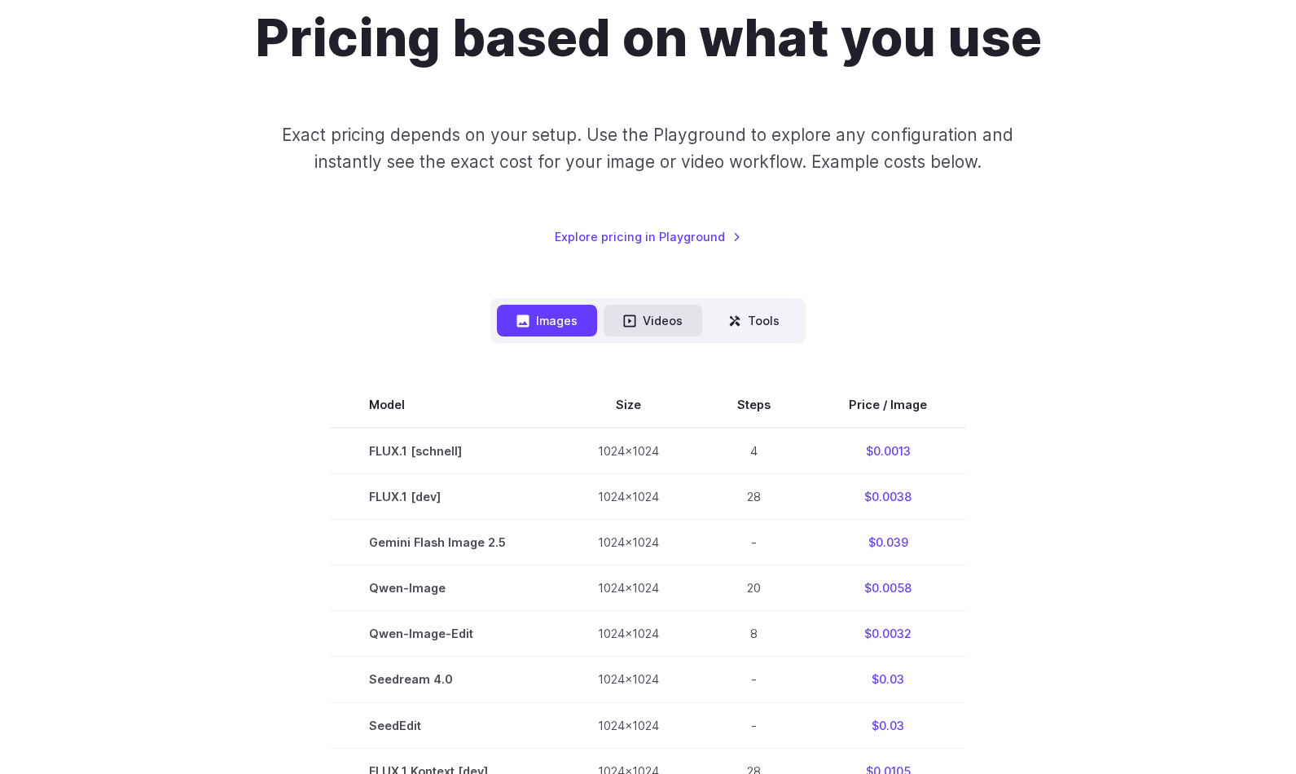
click at [649, 327] on font "Videos" at bounding box center [663, 320] width 40 height 19
click at [709, 319] on button "Tools" at bounding box center [754, 321] width 90 height 32
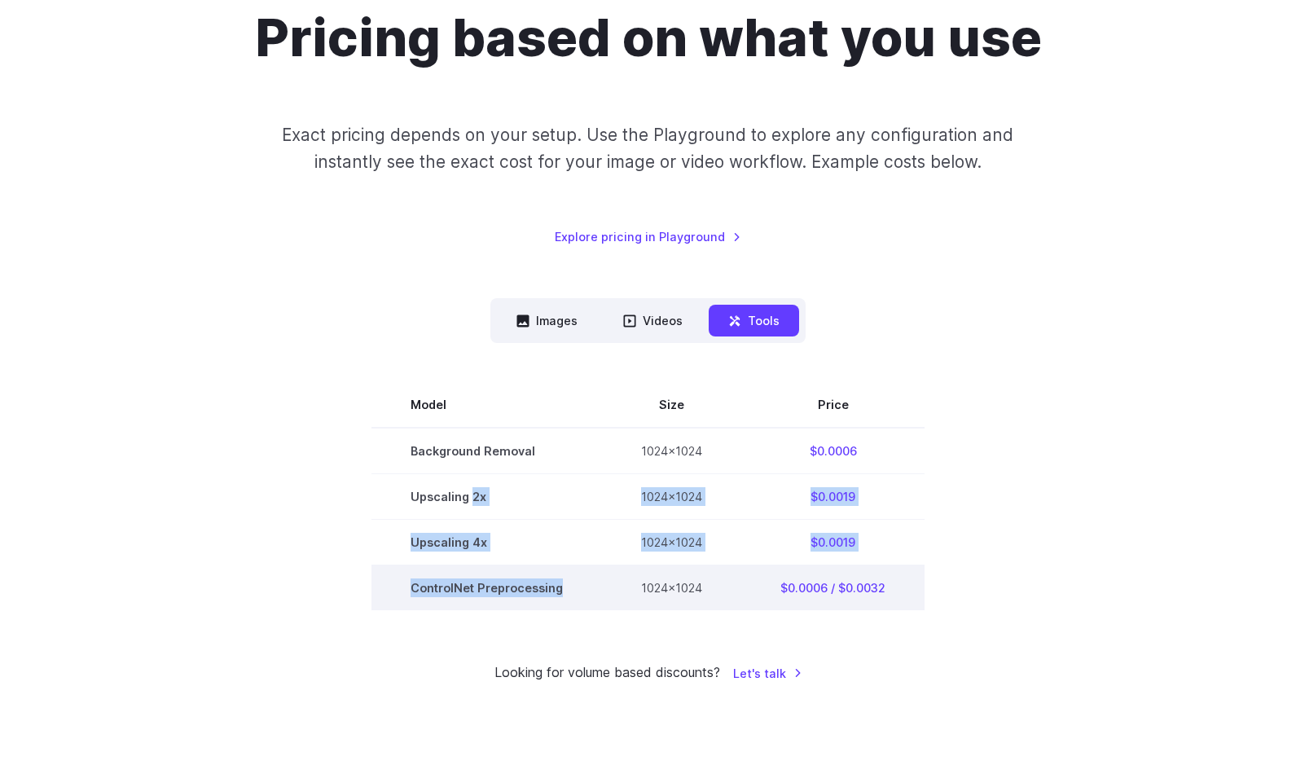
drag, startPoint x: 472, startPoint y: 490, endPoint x: 564, endPoint y: 581, distance: 128.4
click at [564, 581] on tbody "Model Size Price Background Removal 1024x1024 $0.0006 Upscaling 2x 1024x1024 $0…" at bounding box center [647, 496] width 553 height 228
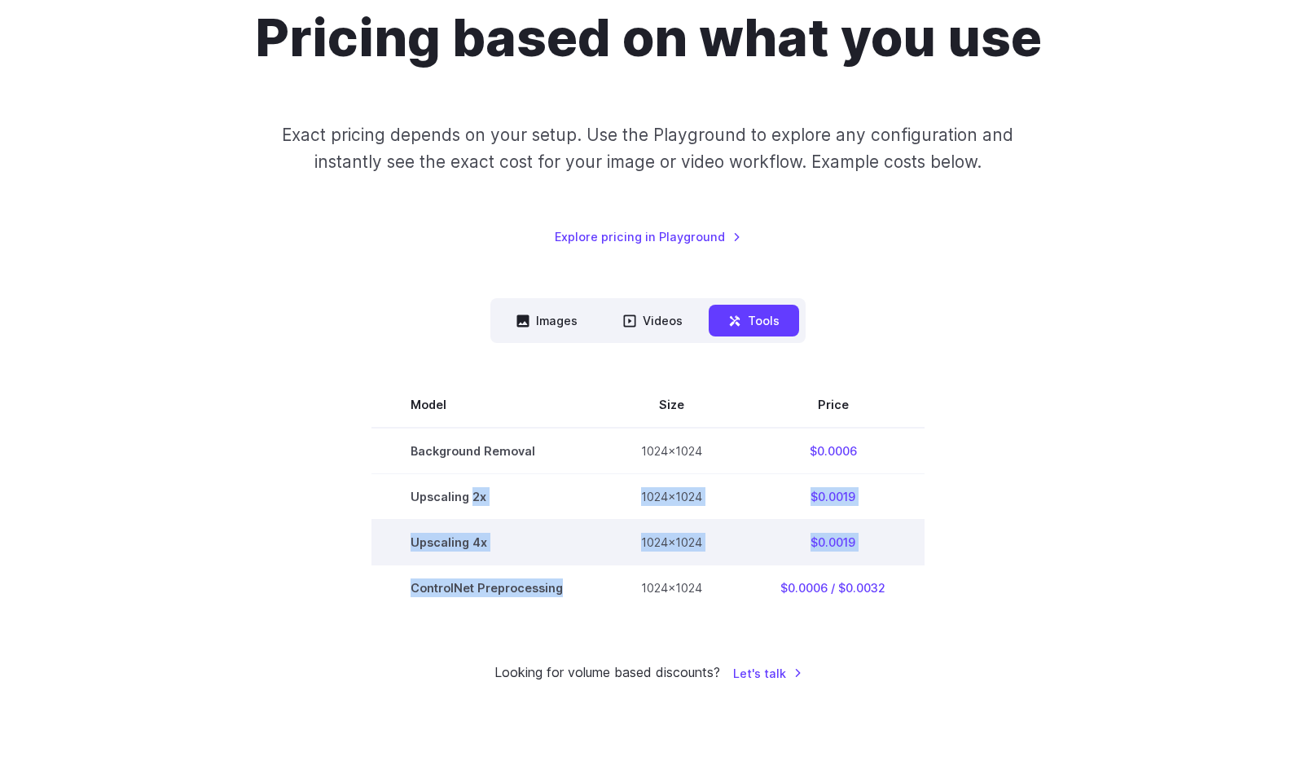
drag, startPoint x: 564, startPoint y: 581, endPoint x: 560, endPoint y: 558, distance: 23.2
click at [560, 558] on td "Upscaling 4x" at bounding box center [486, 543] width 231 height 46
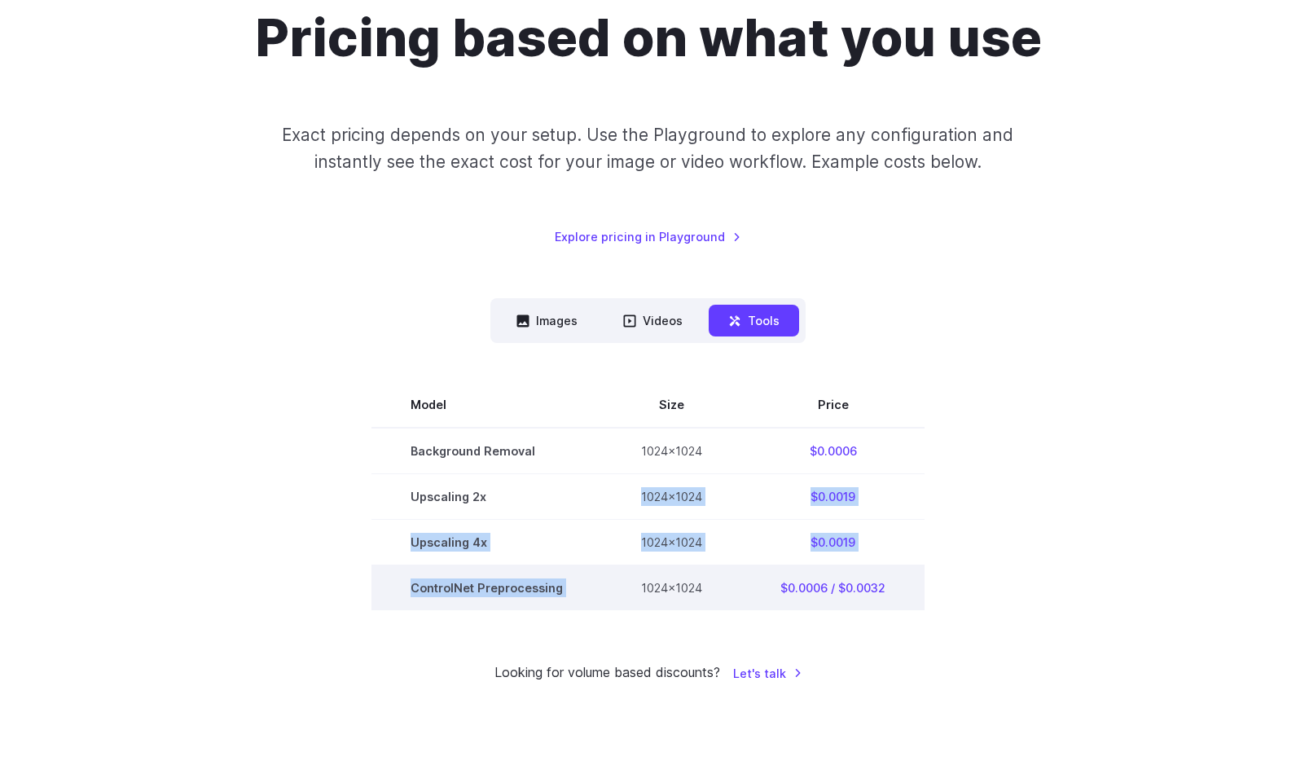
drag, startPoint x: 571, startPoint y: 490, endPoint x: 613, endPoint y: 607, distance: 123.9
click at [613, 607] on tbody "Model Size Price Background Removal 1024x1024 $0.0006 Upscaling 2x 1024x1024 $0…" at bounding box center [647, 496] width 553 height 228
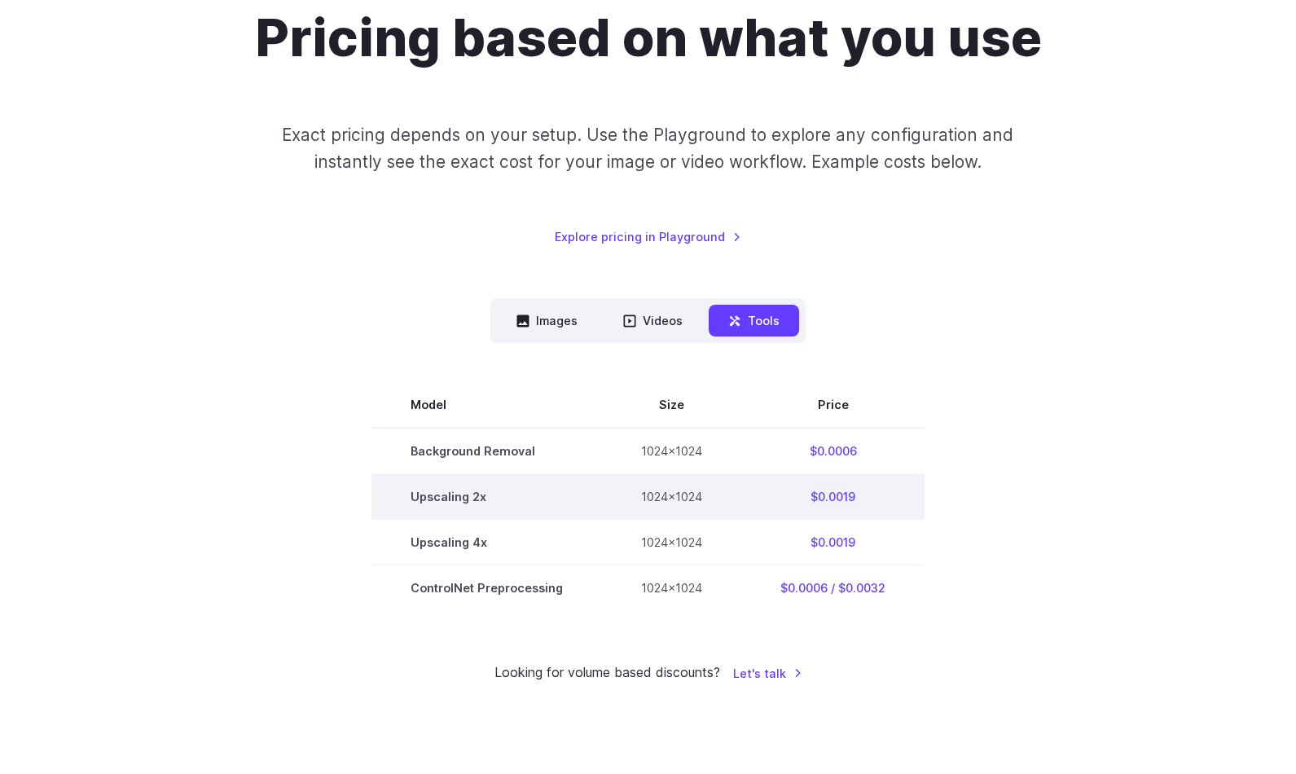
drag, startPoint x: 613, startPoint y: 607, endPoint x: 479, endPoint y: 513, distance: 163.8
click at [479, 513] on td "Upscaling 2x" at bounding box center [486, 497] width 231 height 46
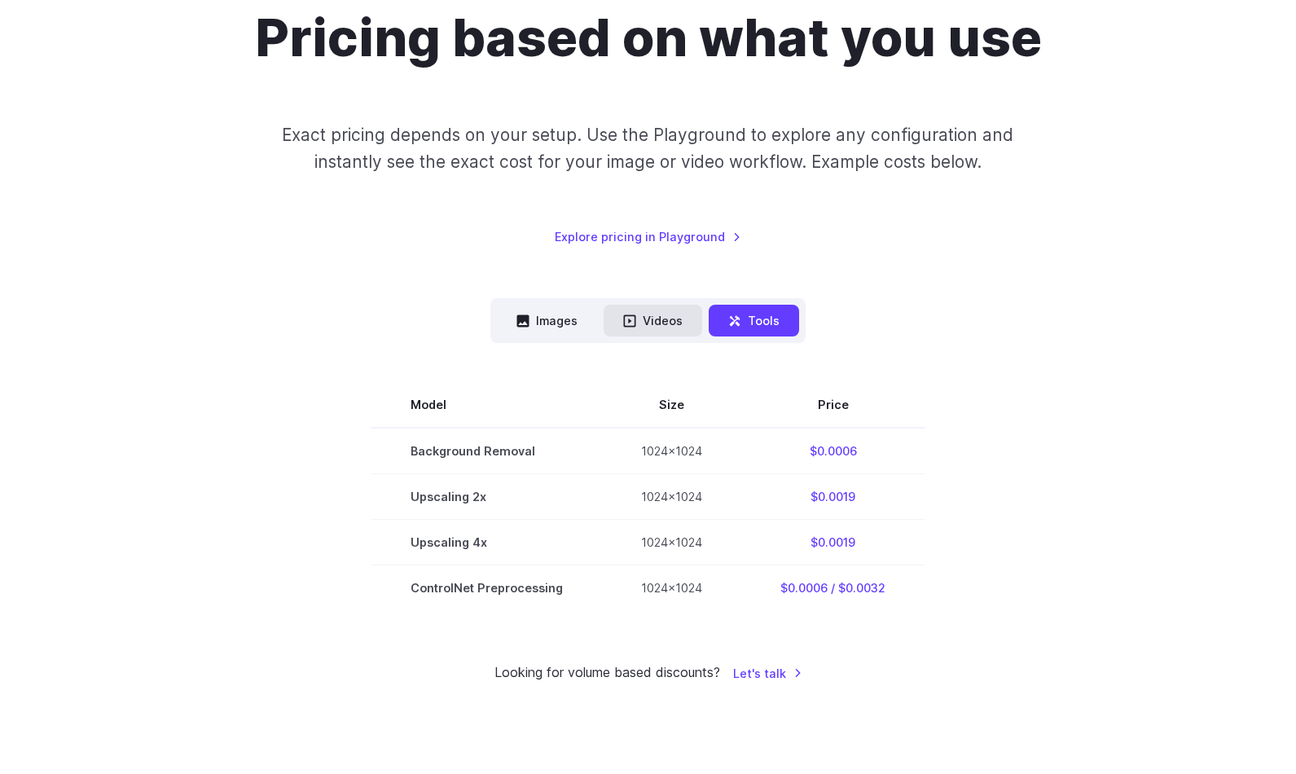
click at [622, 314] on button "Videos" at bounding box center [653, 321] width 99 height 32
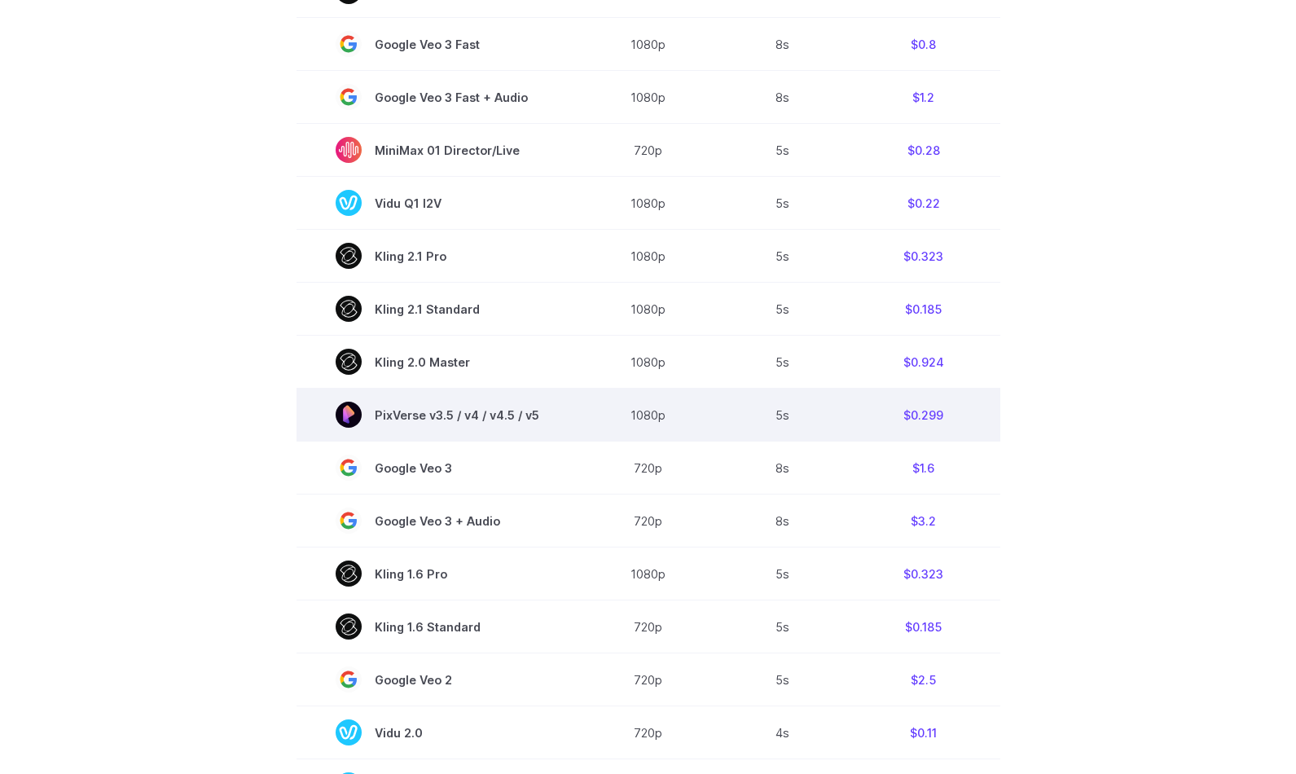
scroll to position [896, 0]
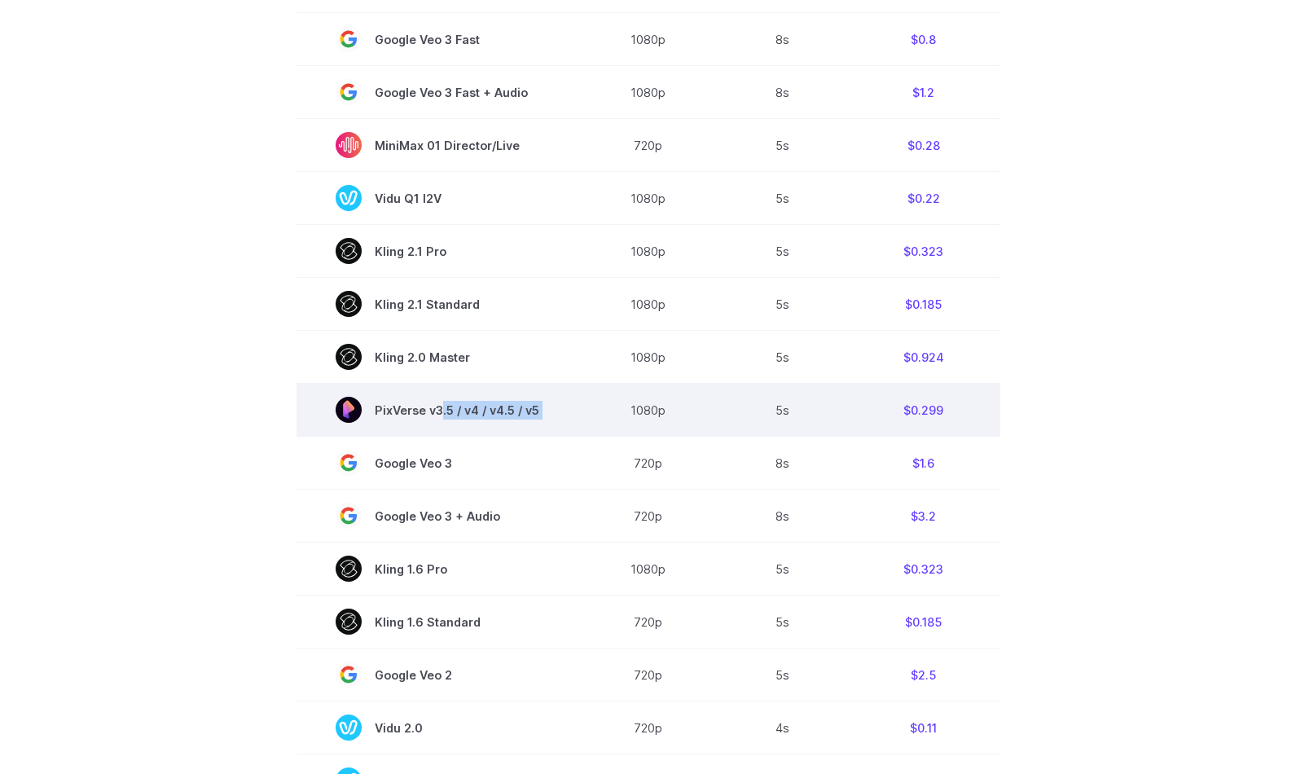
drag, startPoint x: 439, startPoint y: 407, endPoint x: 595, endPoint y: 399, distance: 155.8
click at [595, 399] on tr "PixVerse v3.5 / v4 / v4.5 / v5 1080p 5s $0.299" at bounding box center [649, 410] width 704 height 53
drag, startPoint x: 595, startPoint y: 399, endPoint x: 498, endPoint y: 387, distance: 97.7
click at [498, 387] on td "PixVerse v3.5 / v4 / v4.5 / v5" at bounding box center [438, 410] width 282 height 53
drag, startPoint x: 422, startPoint y: 406, endPoint x: 490, endPoint y: 412, distance: 68.7
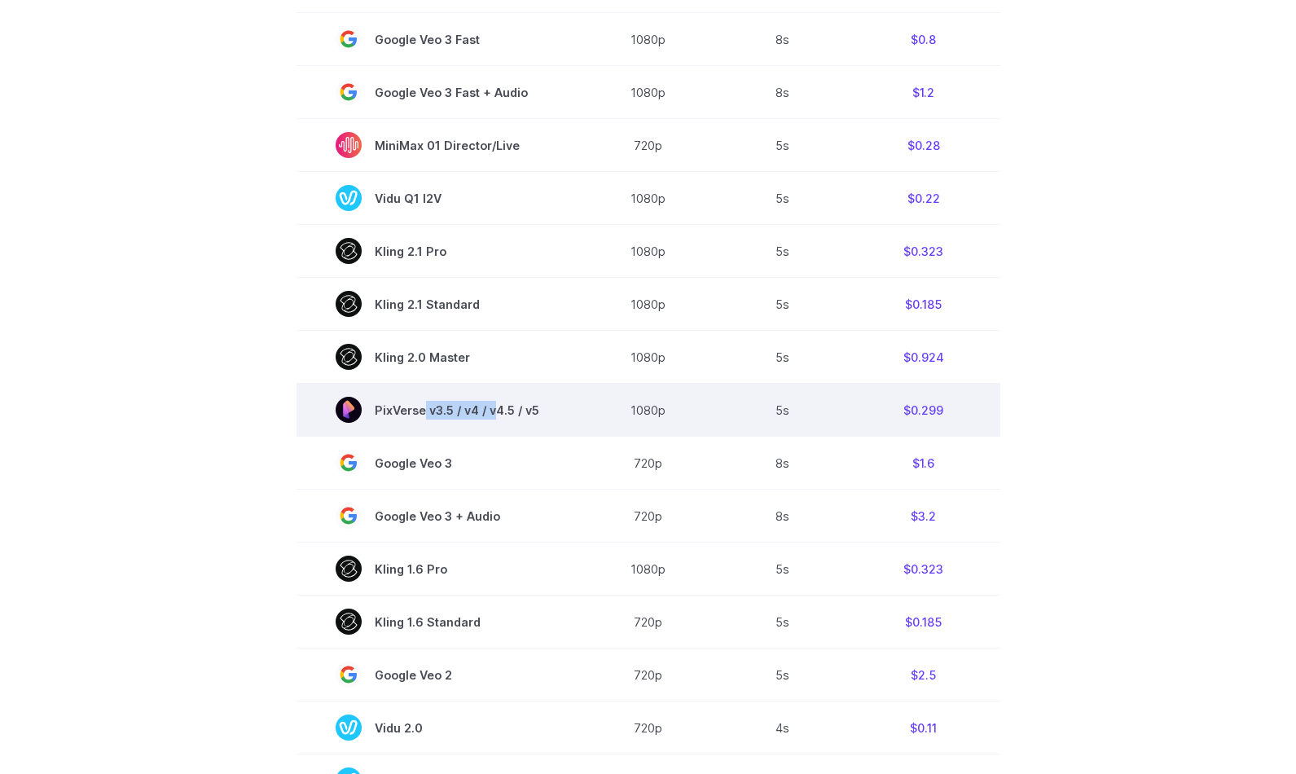
click at [490, 412] on font "PixVerse v3.5 / v4 / v4.5 / v5" at bounding box center [457, 410] width 165 height 19
drag, startPoint x: 490, startPoint y: 412, endPoint x: 459, endPoint y: 393, distance: 37.3
click at [463, 393] on td "PixVerse v3.5 / v4 / v4.5 / v5" at bounding box center [438, 410] width 282 height 53
drag, startPoint x: 433, startPoint y: 412, endPoint x: 545, endPoint y: 410, distance: 112.4
click at [545, 410] on td "PixVerse v3.5 / v4 / v4.5 / v5" at bounding box center [438, 410] width 282 height 53
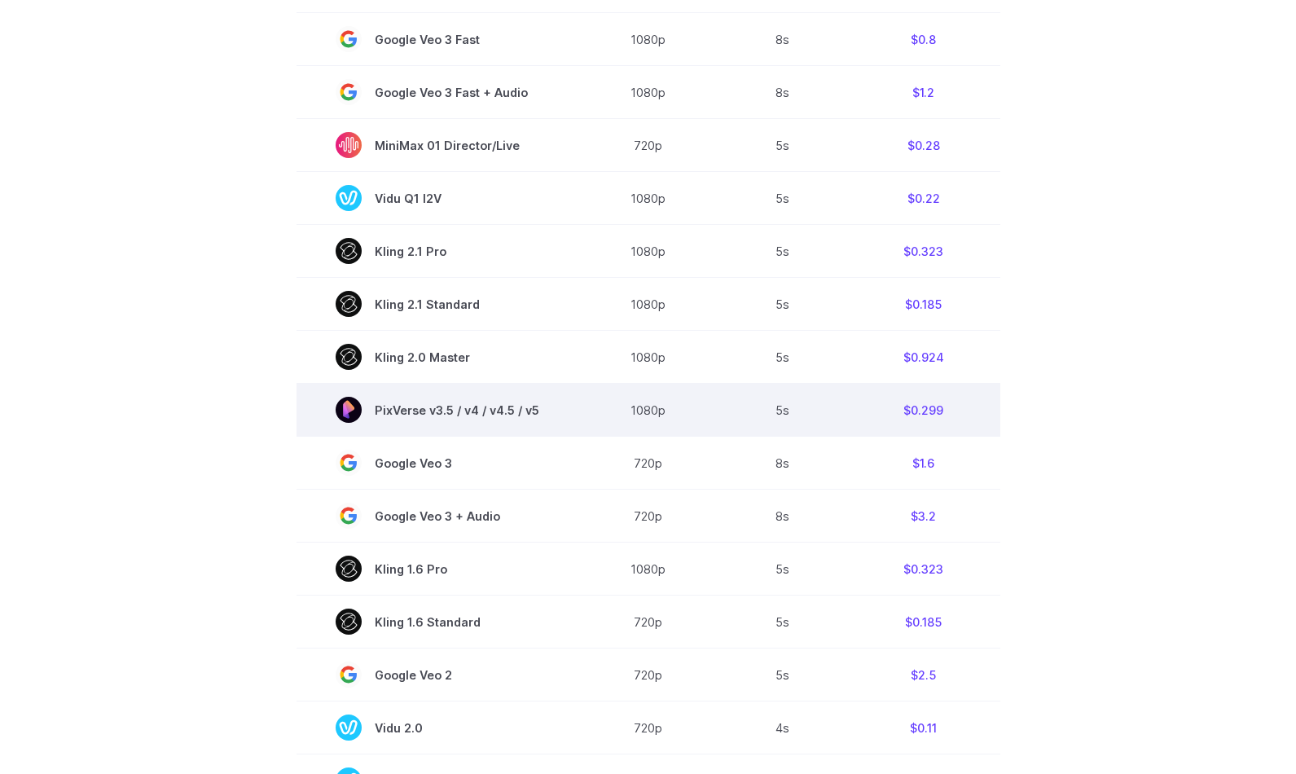
click at [538, 408] on font "PixVerse v3.5 / v4 / v4.5 / v5" at bounding box center [457, 410] width 165 height 19
drag, startPoint x: 543, startPoint y: 408, endPoint x: 431, endPoint y: 418, distance: 112.8
click at [431, 418] on td "PixVerse v3.5 / v4 / v4.5 / v5" at bounding box center [438, 410] width 282 height 53
drag, startPoint x: 431, startPoint y: 418, endPoint x: 392, endPoint y: 427, distance: 40.1
click at [392, 427] on td "PixVerse v3.5 / v4 / v4.5 / v5" at bounding box center [438, 410] width 282 height 53
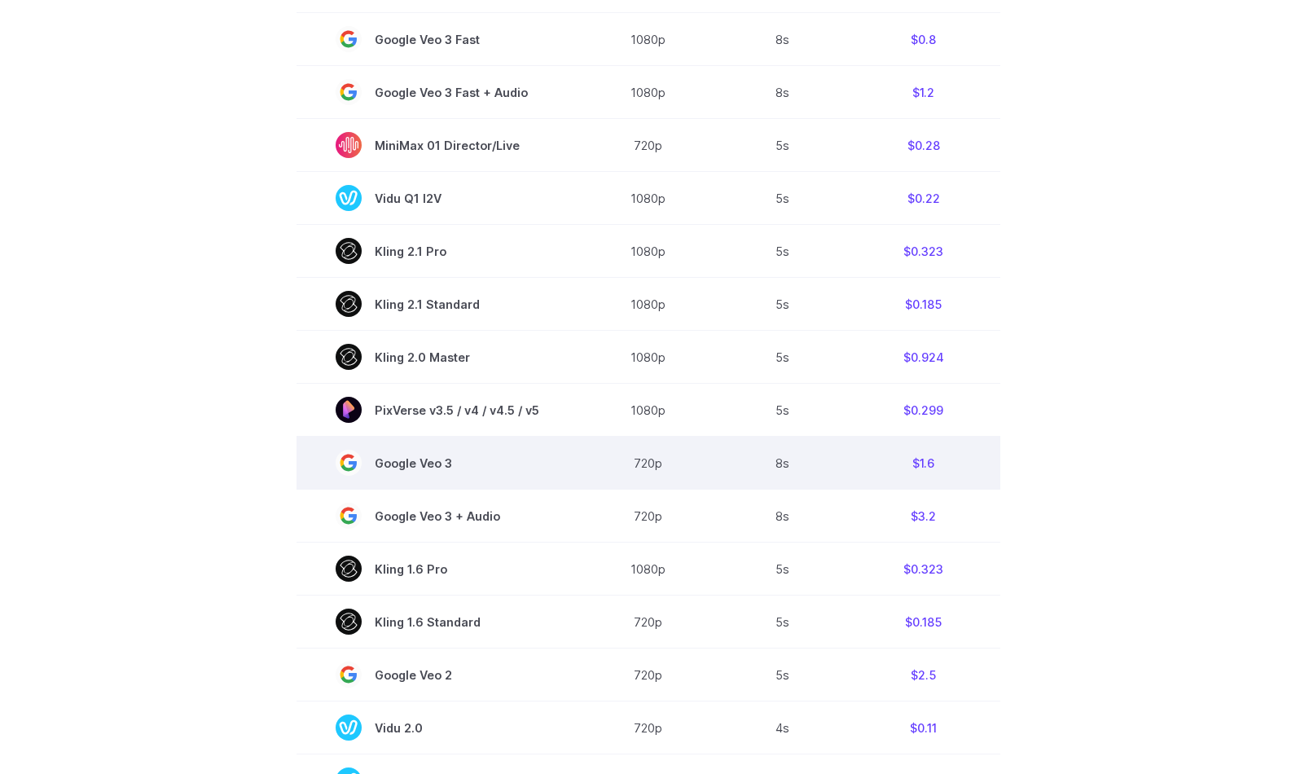
click at [436, 469] on span "Google Veo 3" at bounding box center [438, 463] width 204 height 26
drag, startPoint x: 436, startPoint y: 469, endPoint x: 406, endPoint y: 463, distance: 29.9
click at [406, 463] on font "Google Veo 3" at bounding box center [413, 463] width 77 height 19
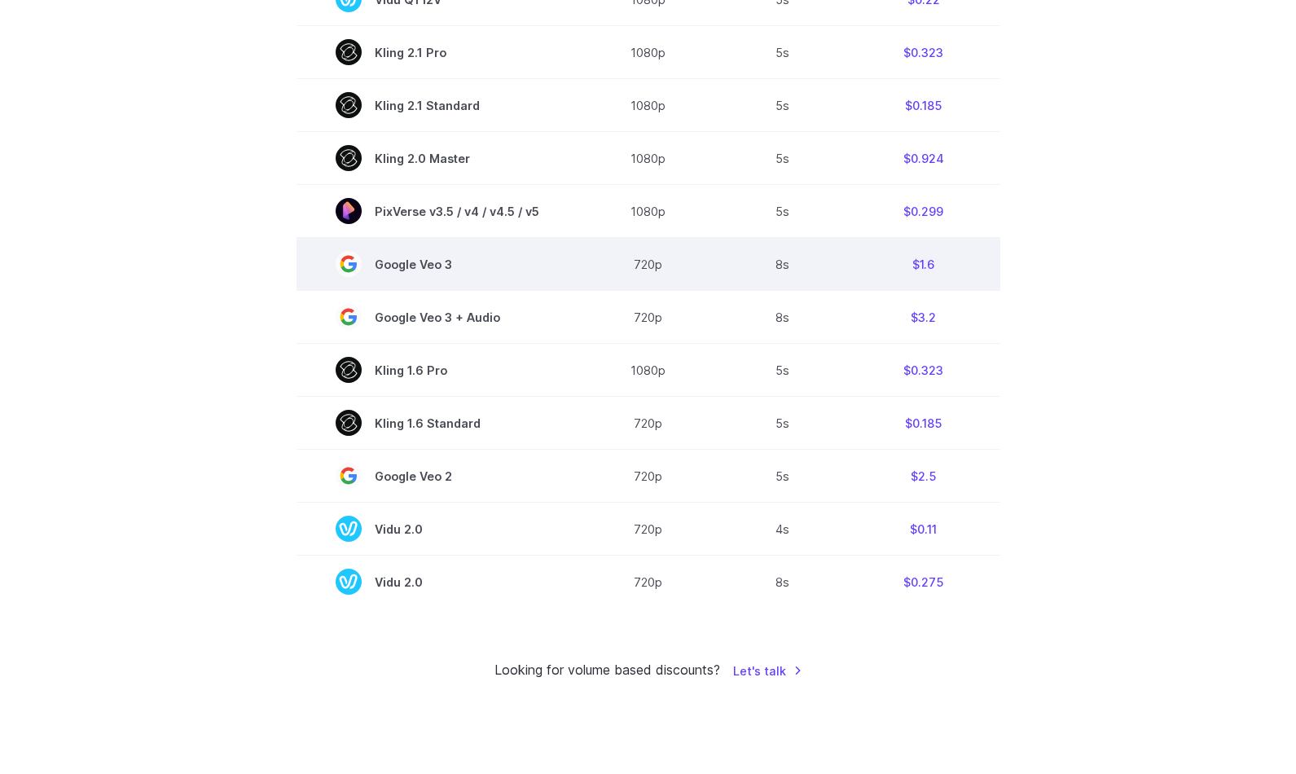
scroll to position [1303, 0]
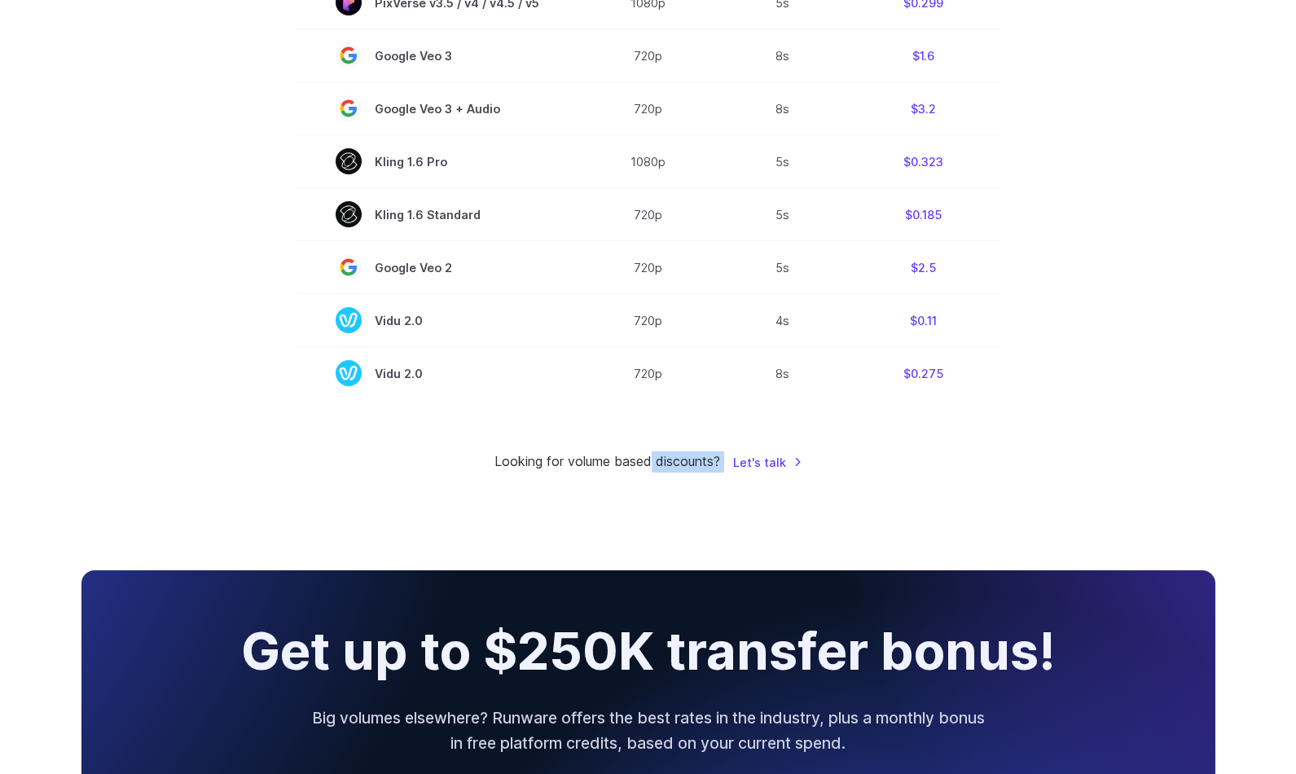
drag, startPoint x: 757, startPoint y: 491, endPoint x: 769, endPoint y: 494, distance: 12.6
drag, startPoint x: 769, startPoint y: 494, endPoint x: 455, endPoint y: 443, distance: 318.6
drag, startPoint x: 523, startPoint y: 458, endPoint x: 657, endPoint y: 475, distance: 135.5
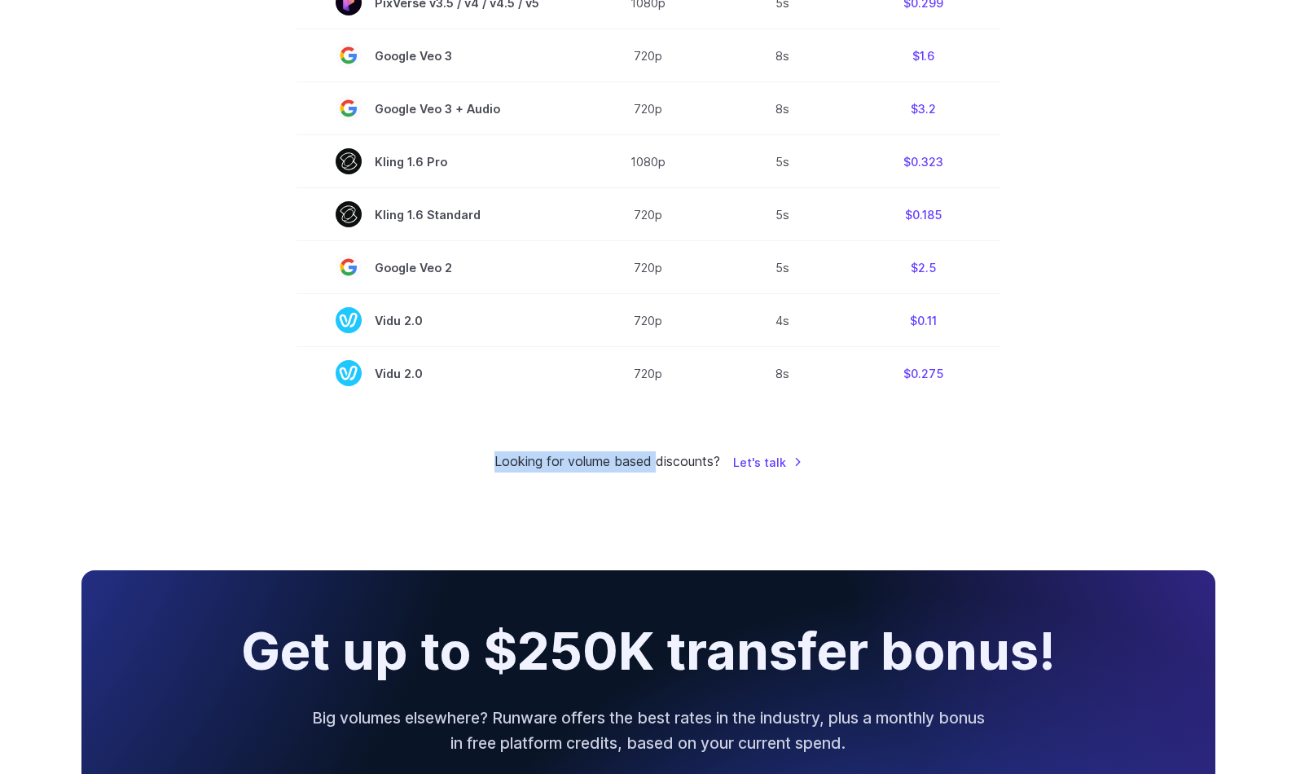
drag, startPoint x: 657, startPoint y: 475, endPoint x: 474, endPoint y: 441, distance: 186.4
drag, startPoint x: 454, startPoint y: 446, endPoint x: 834, endPoint y: 485, distance: 382.3
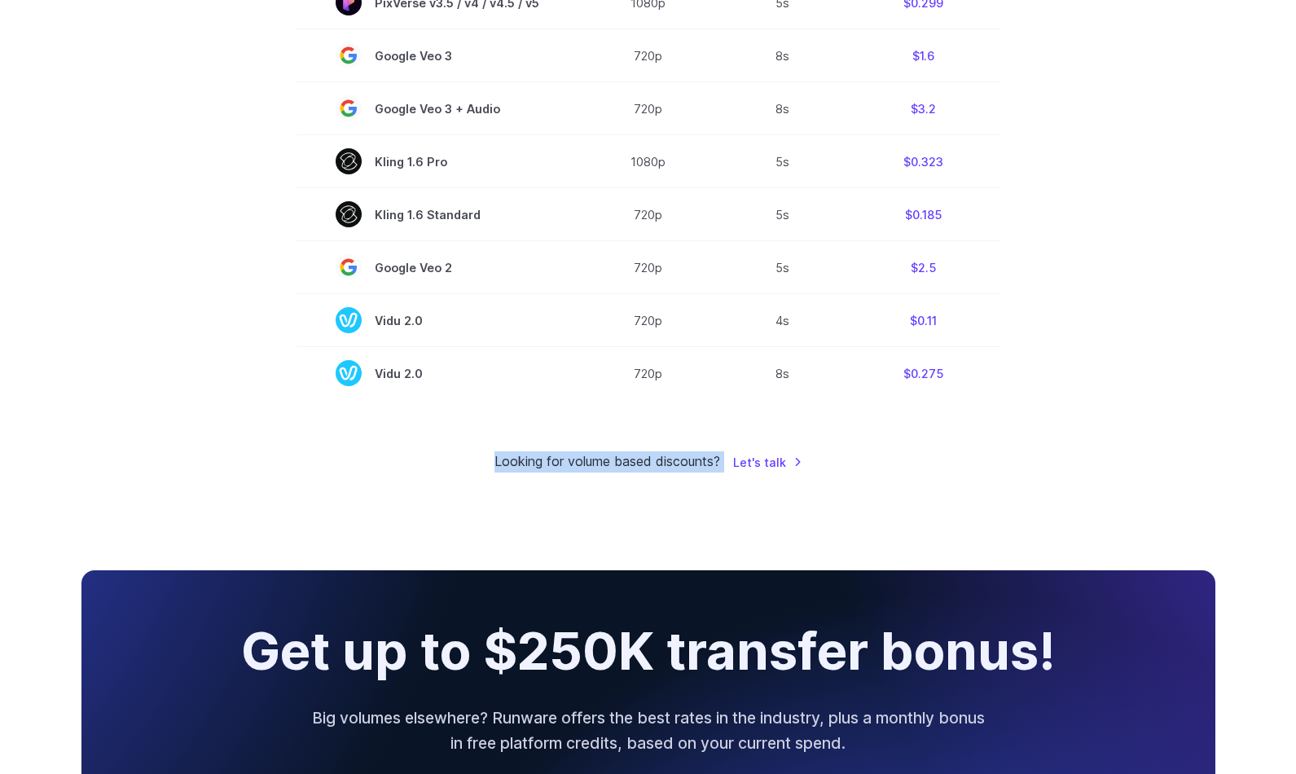
drag, startPoint x: 834, startPoint y: 485, endPoint x: 450, endPoint y: 460, distance: 384.4
click at [450, 460] on div "Looking for volume based discounts? Let's talk" at bounding box center [648, 461] width 1134 height 21
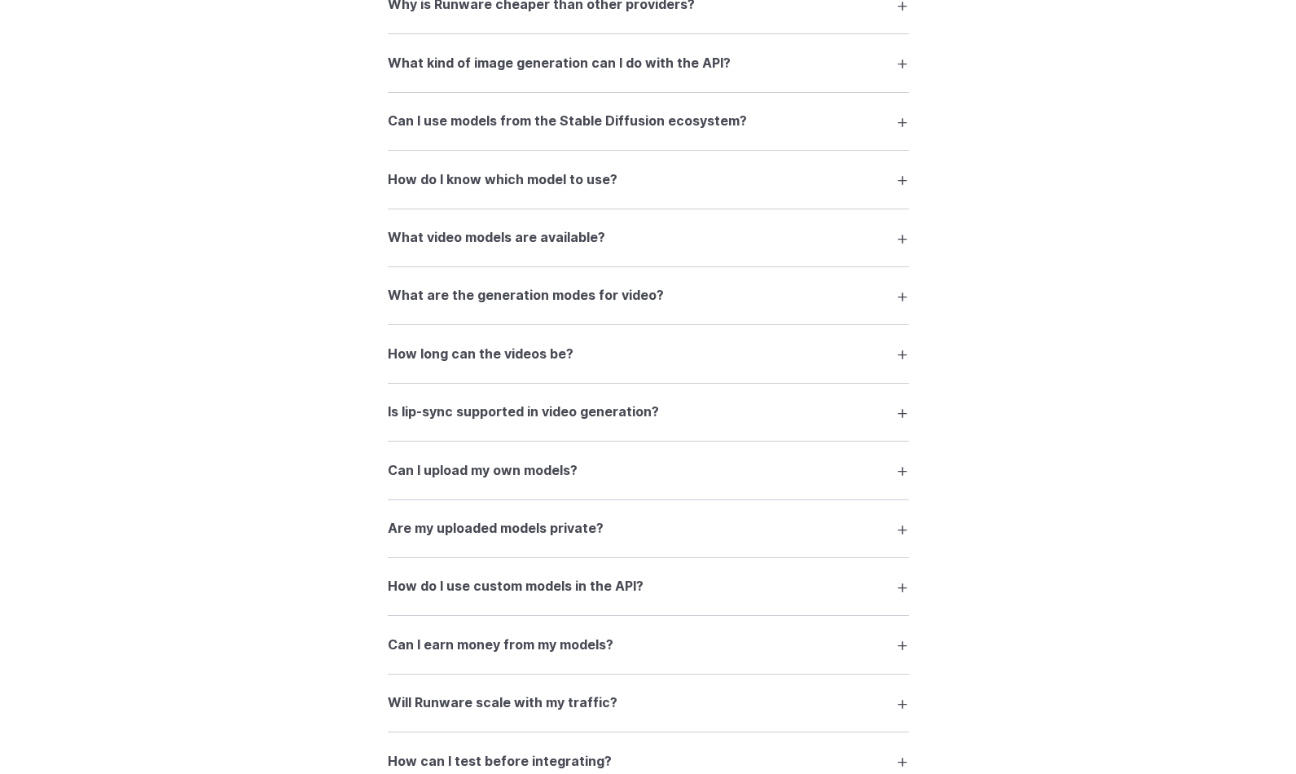
scroll to position [2770, 0]
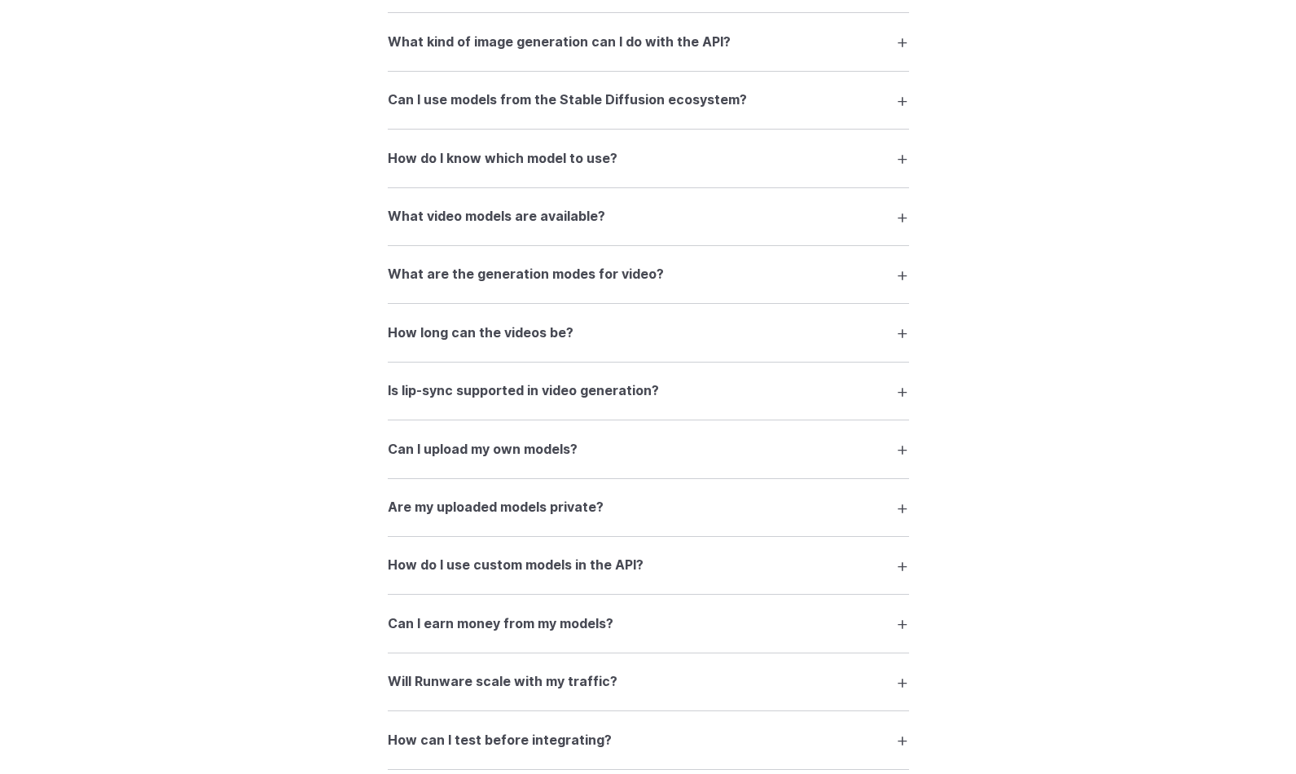
click at [288, 369] on div "FAQ What is Runware and what can I do with it? Runware is a high-performance AI…" at bounding box center [648, 162] width 1173 height 1330
